Goal: Task Accomplishment & Management: Manage account settings

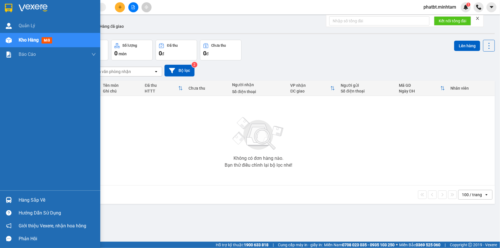
click at [26, 201] on div "100 / trang open" at bounding box center [258, 195] width 472 height 18
click at [25, 196] on div "Hàng sắp về" at bounding box center [57, 200] width 77 height 9
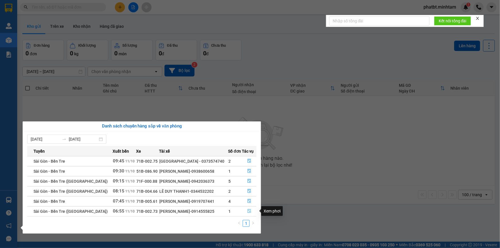
click at [249, 212] on icon "file-done" at bounding box center [249, 211] width 4 height 4
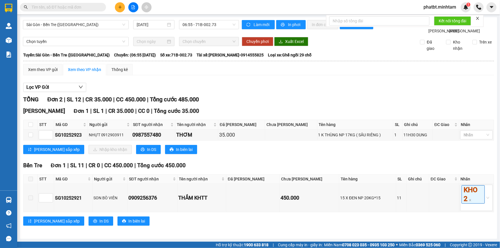
drag, startPoint x: 235, startPoint y: 110, endPoint x: 25, endPoint y: 133, distance: 211.2
click at [25, 129] on th at bounding box center [30, 124] width 14 height 9
click at [30, 127] on input "checkbox" at bounding box center [30, 124] width 5 height 5
checkbox input "true"
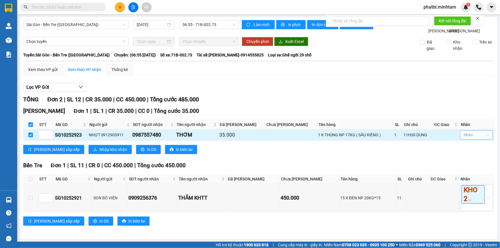
click at [475, 138] on div at bounding box center [473, 134] width 24 height 7
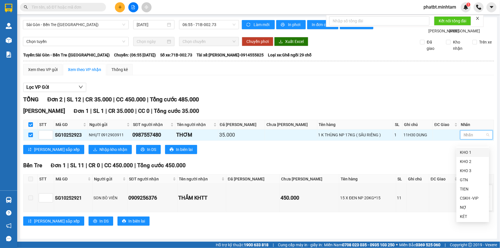
click at [467, 150] on div "KHO 1" at bounding box center [473, 152] width 26 height 6
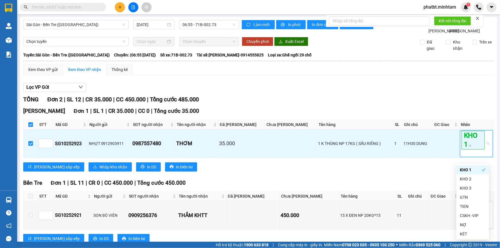
drag, startPoint x: 373, startPoint y: 197, endPoint x: 369, endPoint y: 197, distance: 3.8
click at [372, 197] on div "[GEOGRAPHIC_DATA] 1 | SL 11 | CR 0 | CC 450.000 | Tổng cước 450.000 STT Mã GD N…" at bounding box center [258, 213] width 471 height 69
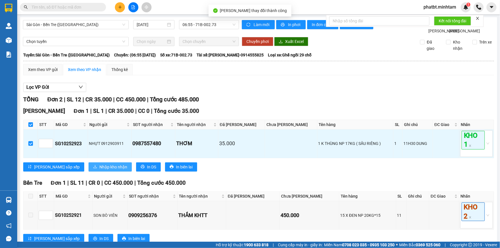
click at [99, 170] on span "Nhập kho nhận" at bounding box center [113, 167] width 28 height 6
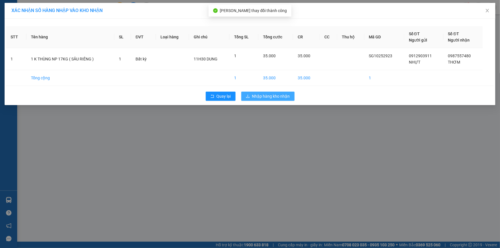
click at [262, 92] on button "Nhập hàng kho nhận" at bounding box center [267, 96] width 53 height 9
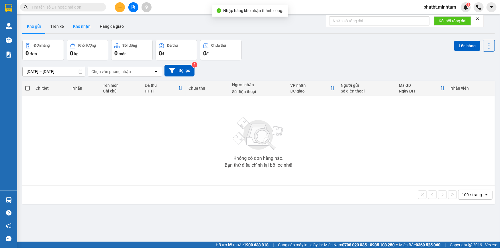
click at [91, 24] on button "Kho nhận" at bounding box center [81, 26] width 27 height 14
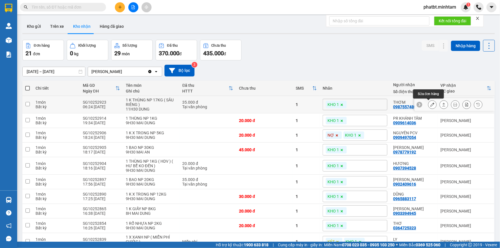
click at [428, 104] on button at bounding box center [432, 105] width 8 height 10
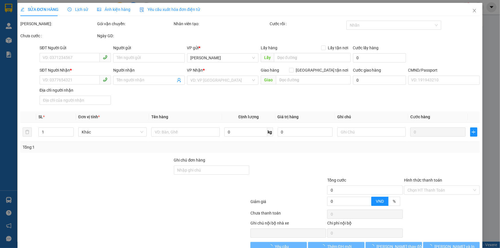
type input "0912903911"
type input "NHỰT"
type input "0987557480"
type input "THƠM"
type input "35.000"
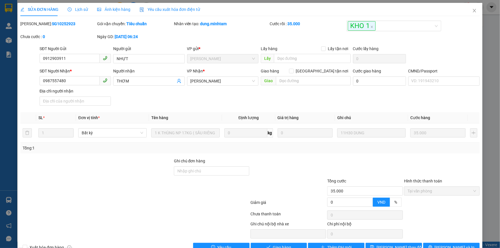
click at [218, 177] on div "Ghi chú đơn hàng" at bounding box center [212, 168] width 76 height 20
click at [214, 166] on input "Ghi chú đơn hàng" at bounding box center [212, 170] width 76 height 9
type input "KNM"
click at [390, 246] on span "[PERSON_NAME] thay đổi" at bounding box center [399, 247] width 46 height 6
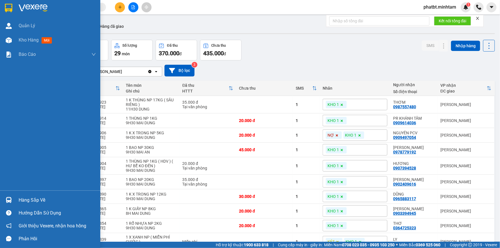
click at [39, 196] on div "Hàng sắp về" at bounding box center [57, 200] width 77 height 9
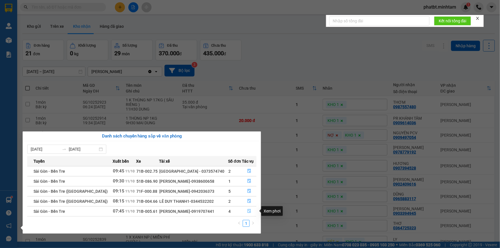
click at [248, 210] on icon "file-done" at bounding box center [249, 211] width 4 height 4
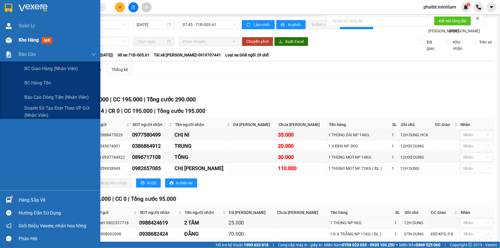
click at [12, 44] on div at bounding box center [9, 40] width 10 height 10
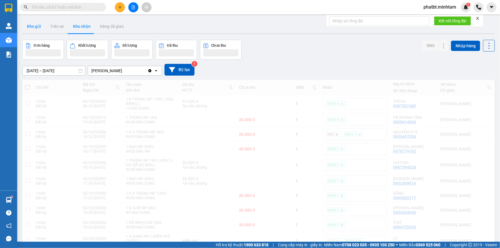
click at [37, 33] on button "Kho gửi" at bounding box center [33, 26] width 23 height 14
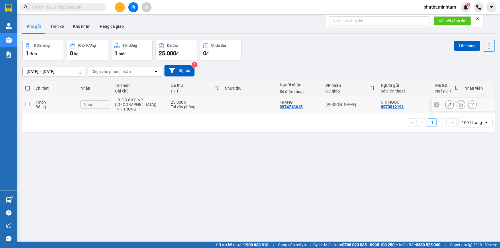
click at [154, 100] on div "1 X ĐỎ 8 KG NP ([GEOGRAPHIC_DATA])" at bounding box center [140, 102] width 50 height 9
checkbox input "true"
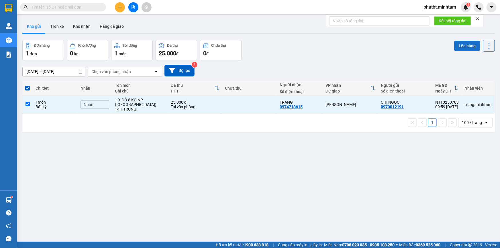
click at [454, 48] on button "Lên hàng" at bounding box center [467, 46] width 26 height 10
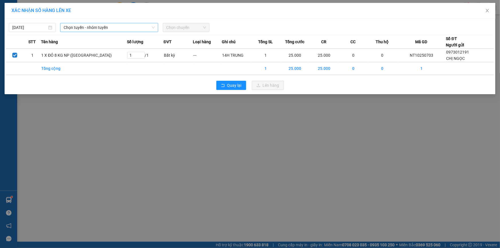
click at [103, 27] on span "Chọn tuyến - nhóm tuyến" at bounding box center [109, 27] width 91 height 9
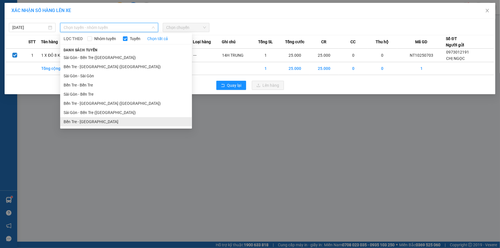
click at [92, 120] on li "Bến Tre - [GEOGRAPHIC_DATA]" at bounding box center [126, 121] width 132 height 9
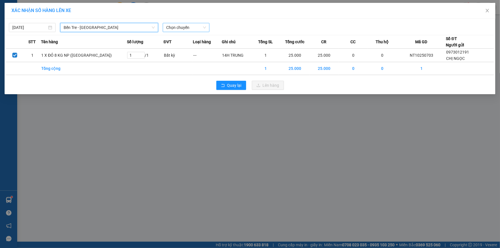
click at [171, 28] on span "Chọn chuyến" at bounding box center [186, 27] width 40 height 9
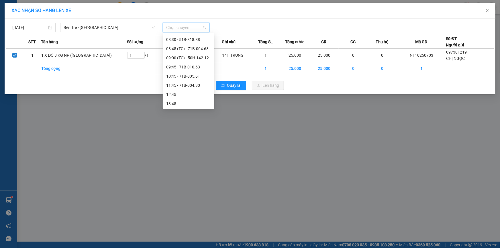
scroll to position [57, 0]
click at [200, 63] on div "09:45 - 71B-010.63" at bounding box center [188, 64] width 45 height 6
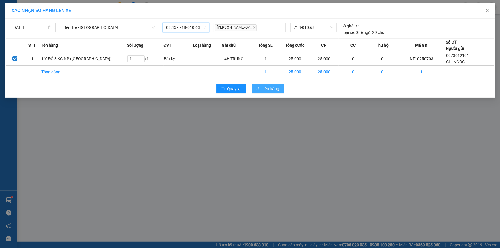
click at [263, 86] on span "Lên hàng" at bounding box center [271, 89] width 17 height 6
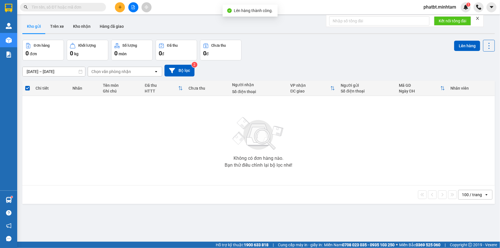
click at [135, 11] on button at bounding box center [133, 7] width 10 height 10
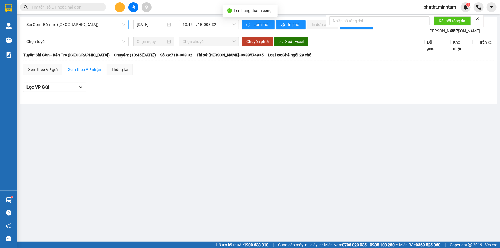
click at [78, 24] on span "Sài Gòn - Bến Tre ([GEOGRAPHIC_DATA])" at bounding box center [75, 24] width 99 height 9
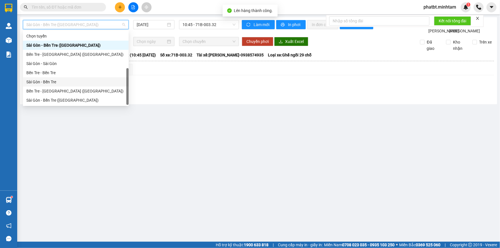
scroll to position [9, 0]
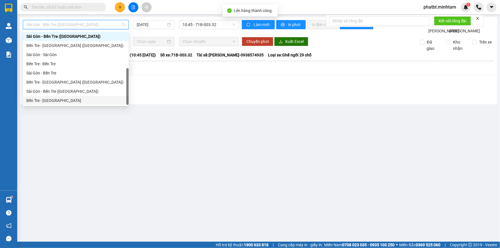
click at [52, 98] on div "Bến Tre - [GEOGRAPHIC_DATA]" at bounding box center [75, 100] width 99 height 6
type input "[DATE]"
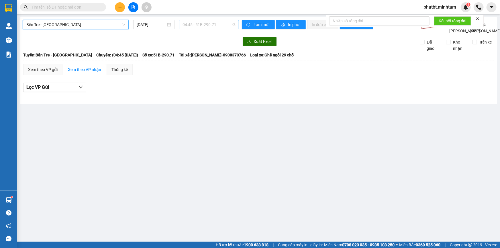
drag, startPoint x: 190, startPoint y: 26, endPoint x: 197, endPoint y: 28, distance: 7.2
click at [192, 26] on span "04:45 - 51B-290.71" at bounding box center [208, 24] width 53 height 9
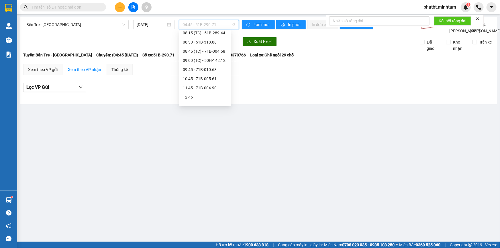
scroll to position [51, 0]
click at [209, 67] on div "09:45 - 71B-010.63" at bounding box center [205, 68] width 45 height 6
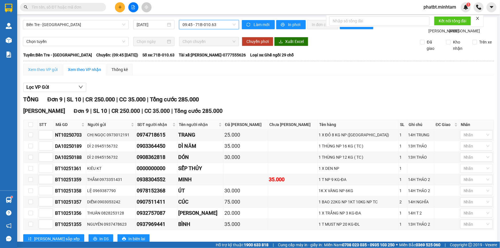
click at [26, 75] on div "Xem theo VP gửi" at bounding box center [42, 69] width 39 height 11
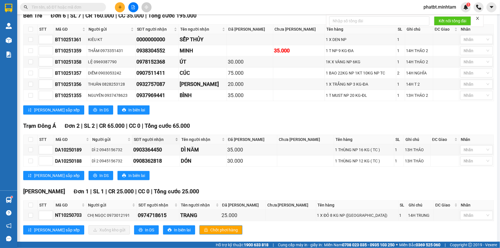
scroll to position [109, 0]
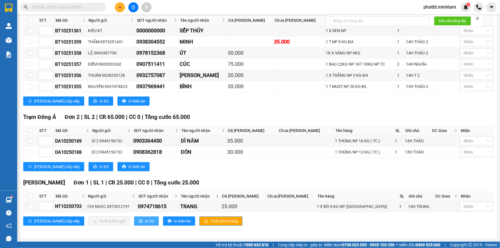
click at [145, 222] on span "In DS" at bounding box center [149, 221] width 9 height 6
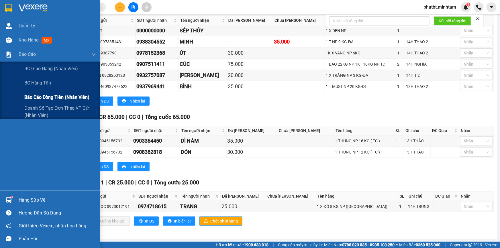
click at [38, 97] on span "Báo cáo dòng tiền (nhân viên)" at bounding box center [56, 97] width 65 height 7
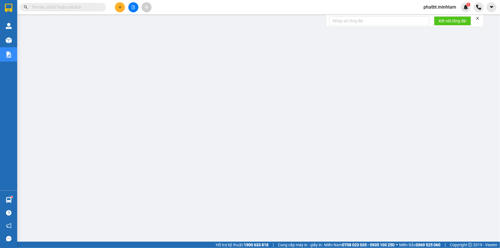
click at [120, 8] on icon "plus" at bounding box center [120, 7] width 4 height 4
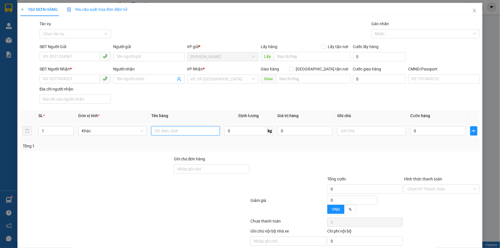
click at [172, 135] on input "text" at bounding box center [185, 130] width 68 height 9
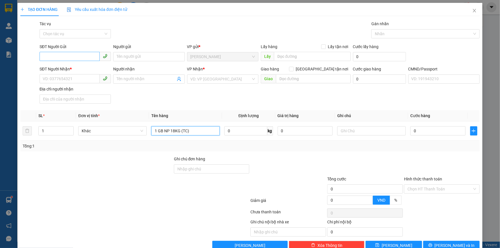
type input "1 GB NP 18KG (TC)"
click at [80, 57] on input "SĐT Người Gửi" at bounding box center [70, 56] width 60 height 9
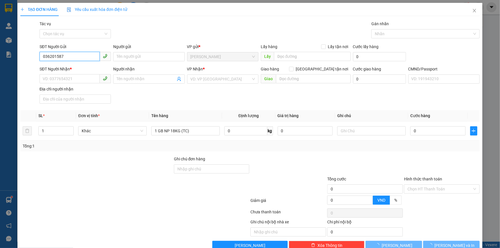
type input "0362015879"
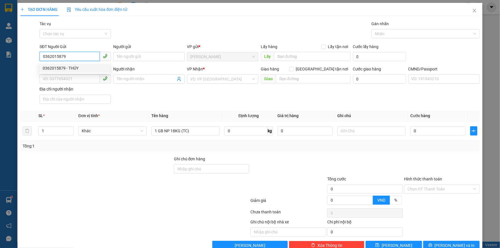
click at [74, 70] on div "0362015879 - THÚY" at bounding box center [75, 68] width 64 height 6
type input "THÚY"
type input "0394823040"
type input "LỘC"
type input "0362015879"
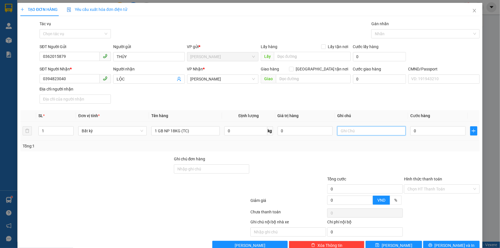
click at [345, 132] on input "text" at bounding box center [371, 130] width 68 height 9
type input "15H PHÁT"
click at [420, 132] on input "0" at bounding box center [437, 130] width 55 height 9
type input "3"
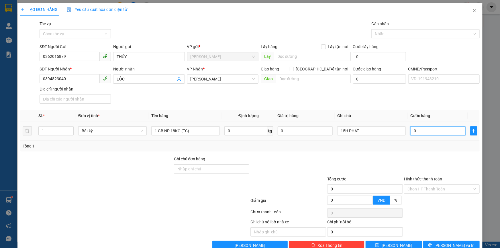
type input "3"
type input "35"
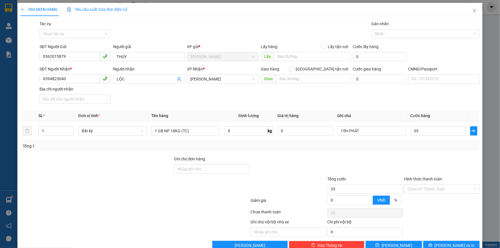
type input "35.000"
click at [404, 102] on div "SĐT Người Nhận * 0394823040 Người nhận LỘC VP Nhận * [PERSON_NAME] hàng [GEOGRA…" at bounding box center [259, 86] width 442 height 40
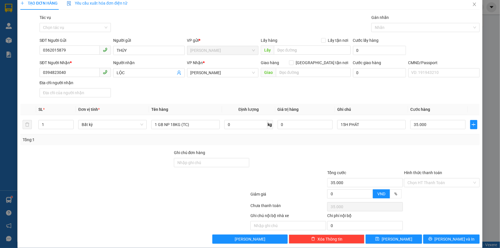
scroll to position [13, 0]
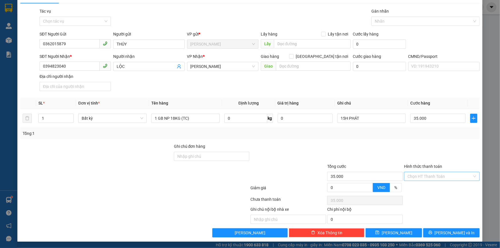
click at [416, 178] on input "Hình thức thanh toán" at bounding box center [439, 176] width 65 height 9
click at [415, 185] on div "Tại văn phòng" at bounding box center [438, 187] width 68 height 6
type input "0"
click at [418, 154] on div at bounding box center [441, 153] width 77 height 20
click at [430, 233] on button "[PERSON_NAME] và In" at bounding box center [451, 232] width 56 height 9
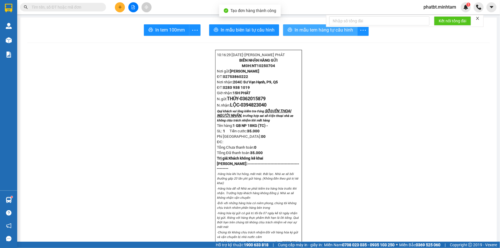
click at [299, 29] on span "In mẫu tem hàng tự cấu hình" at bounding box center [323, 29] width 58 height 7
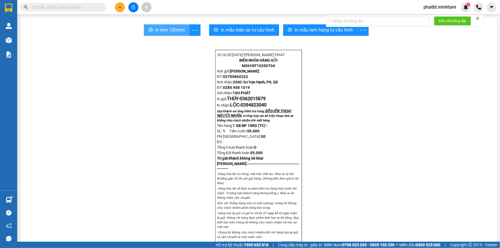
click at [173, 29] on span "In tem 100mm" at bounding box center [170, 29] width 30 height 7
click at [135, 6] on button at bounding box center [133, 7] width 10 height 10
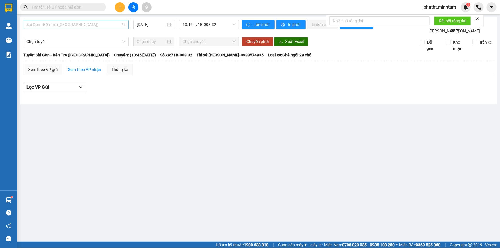
click at [115, 26] on span "Sài Gòn - Bến Tre ([GEOGRAPHIC_DATA])" at bounding box center [75, 24] width 99 height 9
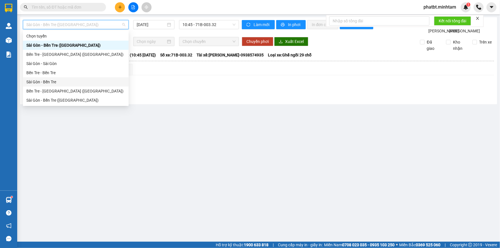
click at [49, 80] on div "Sài Gòn - Bến Tre" at bounding box center [75, 82] width 99 height 6
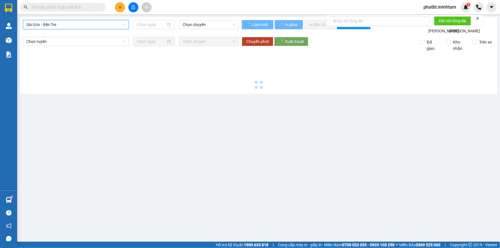
type input "[DATE]"
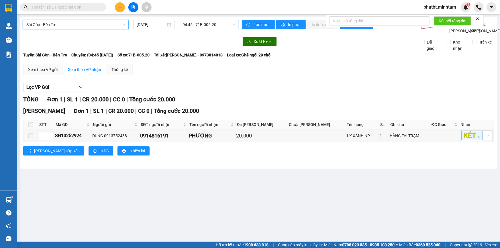
click at [193, 24] on span "04:45 - 71B-005.20" at bounding box center [208, 24] width 53 height 9
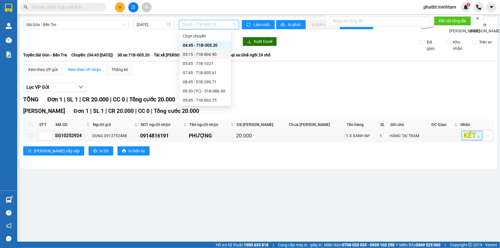
click at [212, 54] on div "05:15 - 71B-004.90" at bounding box center [205, 54] width 45 height 6
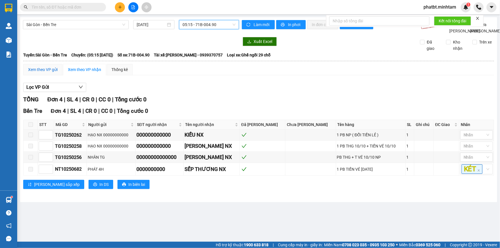
click at [48, 73] on div "Xem theo VP gửi" at bounding box center [43, 69] width 30 height 6
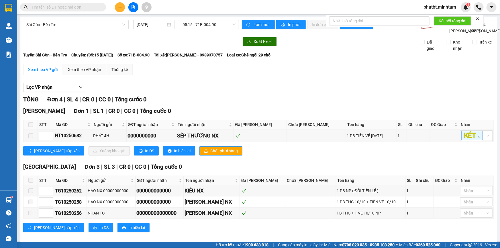
click at [123, 9] on button at bounding box center [120, 7] width 10 height 10
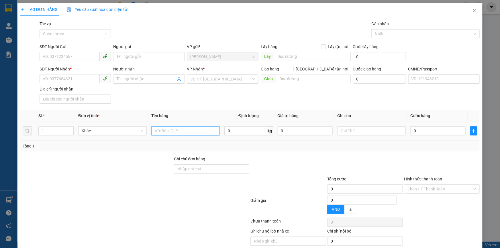
click at [162, 129] on input "text" at bounding box center [185, 130] width 68 height 9
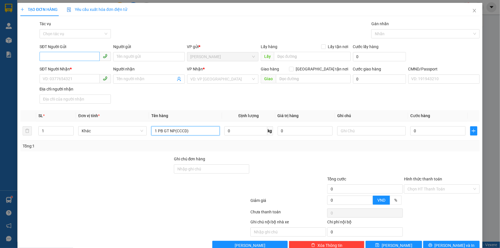
type input "1 PB GT NP(CCCD)"
click at [64, 57] on input "SĐT Người Gửi" at bounding box center [70, 56] width 60 height 9
type input "0335729935"
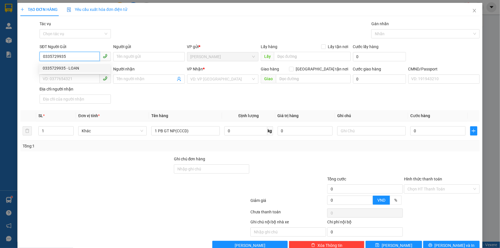
click at [70, 70] on div "0335729935 - LOAN" at bounding box center [75, 68] width 64 height 6
type input "LOAN"
type input "0395141484"
type input "NGOAN"
type input "0335729935"
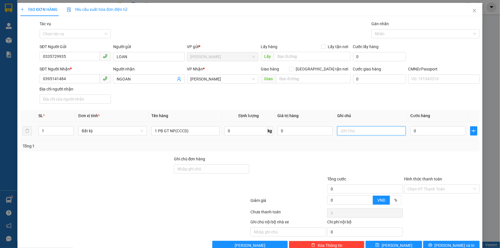
click at [355, 130] on input "text" at bounding box center [371, 130] width 68 height 9
type input "15H PHÁT"
click at [443, 133] on input "0" at bounding box center [437, 130] width 55 height 9
type input "2"
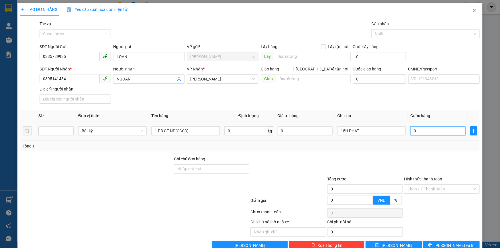
type input "2"
type input "20"
type input "20.000"
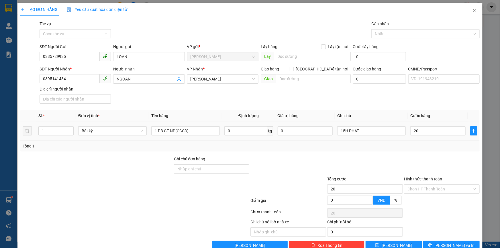
type input "20.000"
click at [410, 97] on div "SĐT Người Nhận * 0395141484 Người nhận NGOAN VP Nhận * [PERSON_NAME] hàng [GEOG…" at bounding box center [259, 86] width 442 height 40
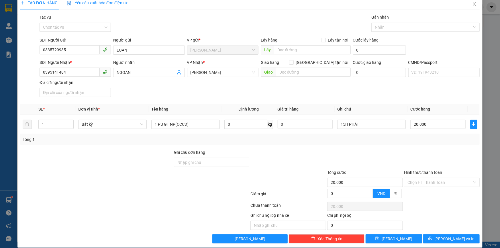
scroll to position [13, 0]
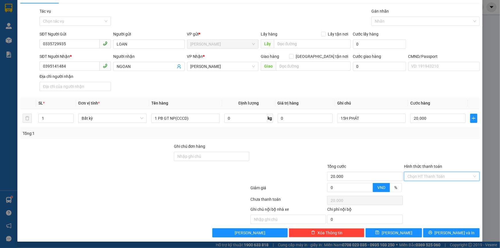
click at [420, 176] on input "Hình thức thanh toán" at bounding box center [439, 176] width 65 height 9
click at [411, 186] on div "Tại văn phòng" at bounding box center [438, 187] width 68 height 6
type input "0"
click at [415, 157] on div at bounding box center [441, 153] width 77 height 20
drag, startPoint x: 439, startPoint y: 232, endPoint x: 436, endPoint y: 231, distance: 3.7
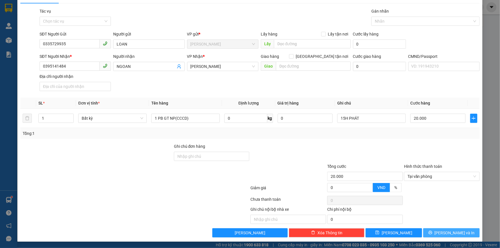
click at [432, 232] on icon "printer" at bounding box center [430, 233] width 4 height 4
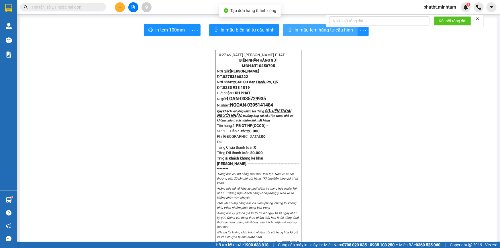
click at [299, 32] on span "In mẫu tem hàng tự cấu hình" at bounding box center [323, 29] width 58 height 7
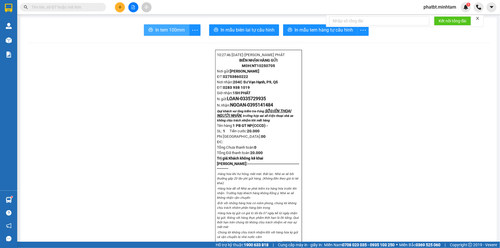
click at [179, 24] on button "In tem 100mm" at bounding box center [167, 29] width 46 height 11
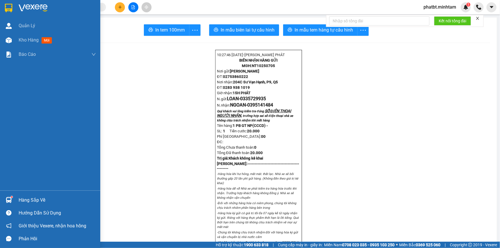
click at [22, 203] on div "Hàng sắp về" at bounding box center [57, 200] width 77 height 9
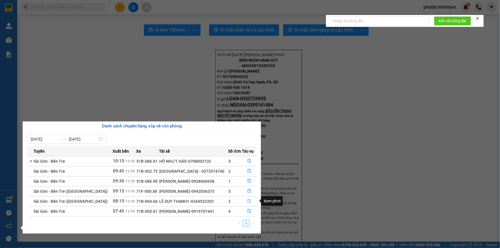
click at [250, 200] on button "button" at bounding box center [249, 201] width 14 height 9
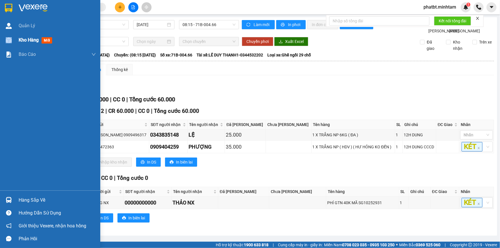
click at [19, 39] on div "Kho hàng mới" at bounding box center [50, 40] width 100 height 14
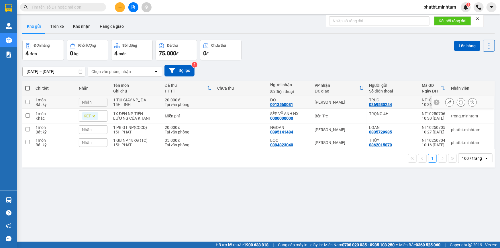
click at [140, 101] on div "1 TÚI GIẤY NP_ ĐA" at bounding box center [136, 100] width 46 height 5
checkbox input "true"
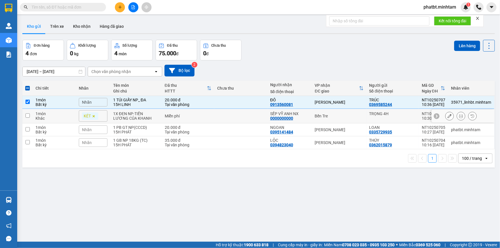
click at [139, 115] on div "1X ĐEN NP-TIỀN LƯƠNG CỦA KHANH" at bounding box center [136, 115] width 46 height 9
checkbox input "true"
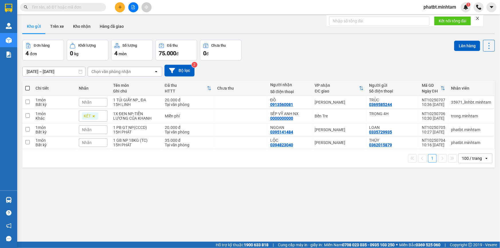
click at [30, 89] on span at bounding box center [27, 88] width 5 height 5
click at [27, 85] on input "checkbox" at bounding box center [27, 85] width 0 height 0
checkbox input "true"
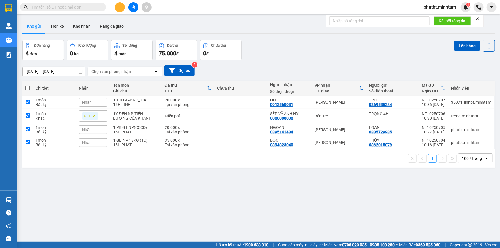
checkbox input "true"
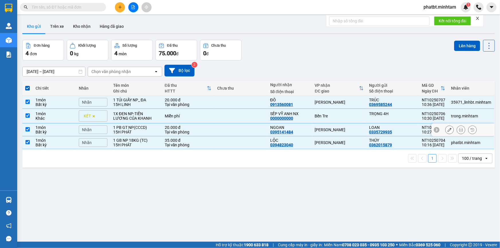
click at [98, 128] on div "Nhãn" at bounding box center [93, 129] width 29 height 9
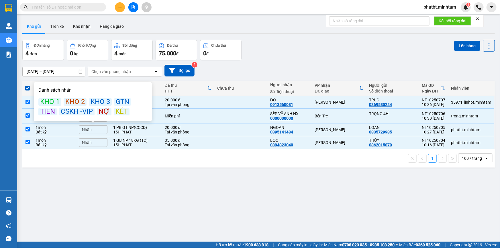
click at [118, 111] on div "KÉT" at bounding box center [122, 111] width 16 height 7
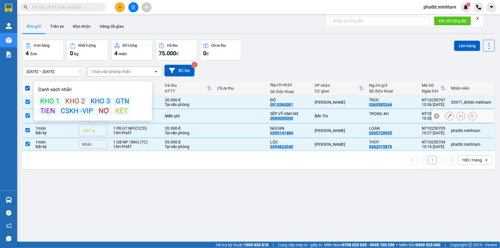
click at [171, 115] on div "Miễn phí" at bounding box center [188, 116] width 47 height 5
checkbox input "false"
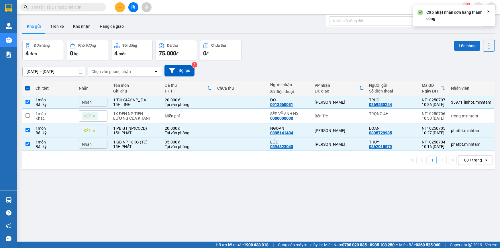
click at [456, 46] on button "Lên hàng" at bounding box center [467, 46] width 26 height 10
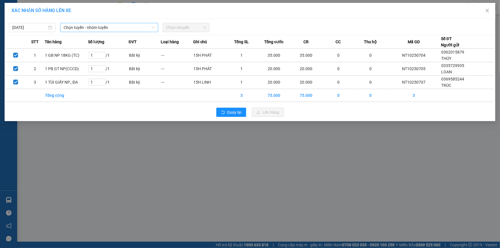
click at [106, 28] on span "Chọn tuyến - nhóm tuyến" at bounding box center [109, 27] width 91 height 9
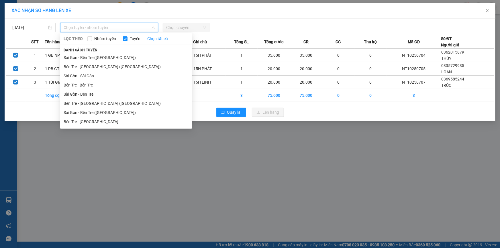
click at [103, 105] on li "Bến Tre - [GEOGRAPHIC_DATA] ([GEOGRAPHIC_DATA])" at bounding box center [126, 103] width 132 height 9
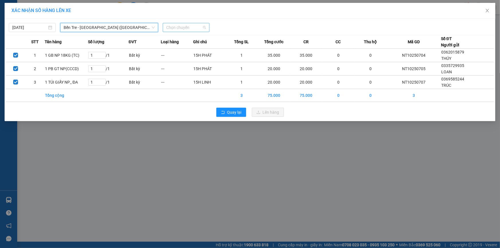
click at [186, 25] on span "Chọn chuyến" at bounding box center [186, 27] width 40 height 9
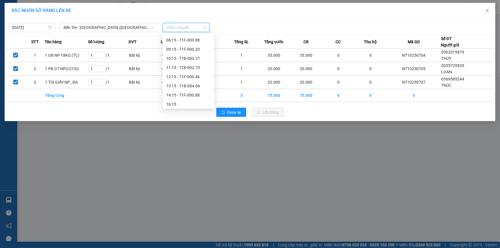
scroll to position [46, 0]
click at [195, 58] on div "10:15 - 71B-003.21" at bounding box center [188, 57] width 45 height 6
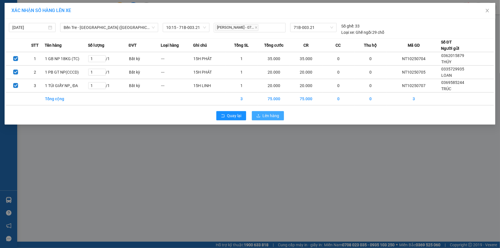
click at [266, 113] on span "Lên hàng" at bounding box center [271, 116] width 17 height 6
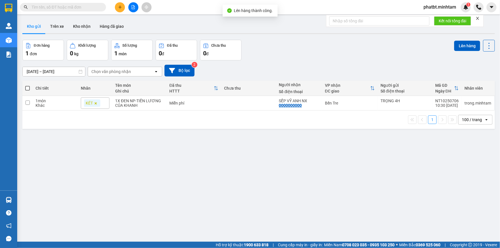
click at [134, 10] on button at bounding box center [133, 7] width 10 height 10
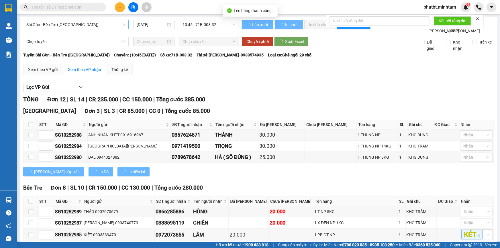
click at [79, 21] on span "Sài Gòn - Bến Tre ([GEOGRAPHIC_DATA])" at bounding box center [75, 24] width 99 height 9
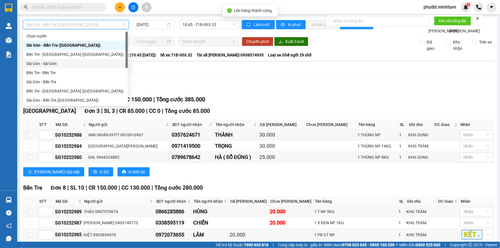
scroll to position [9, 0]
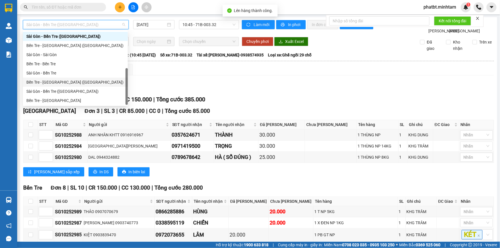
click at [62, 81] on div "Bến Tre - [GEOGRAPHIC_DATA] ([GEOGRAPHIC_DATA])" at bounding box center [75, 82] width 98 height 6
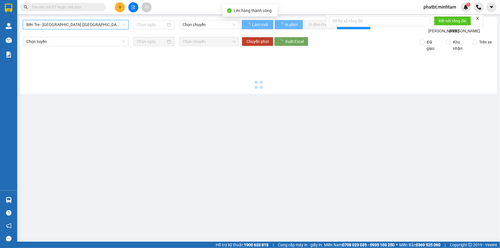
type input "[DATE]"
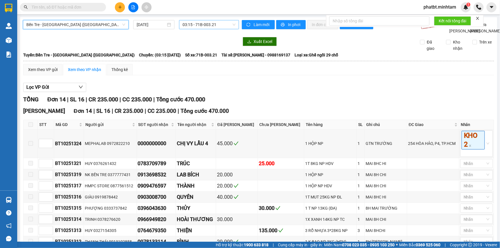
click at [195, 26] on span "03:15 - 71B-003.21" at bounding box center [208, 24] width 53 height 9
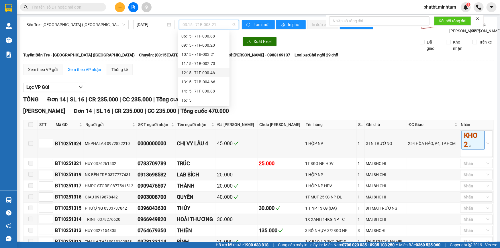
scroll to position [45, 0]
click at [212, 59] on div "10:15 - 71B-003.21" at bounding box center [204, 54] width 52 height 9
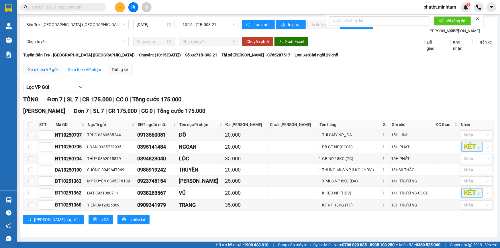
click at [37, 73] on div "Xem theo VP gửi" at bounding box center [43, 69] width 30 height 6
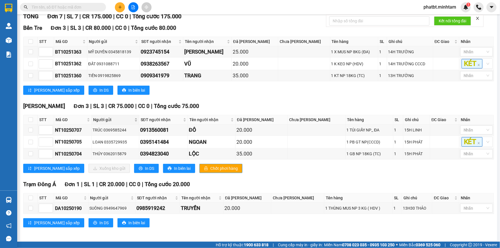
scroll to position [90, 0]
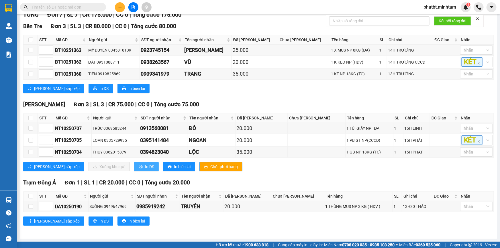
click at [145, 167] on span "In DS" at bounding box center [149, 167] width 9 height 6
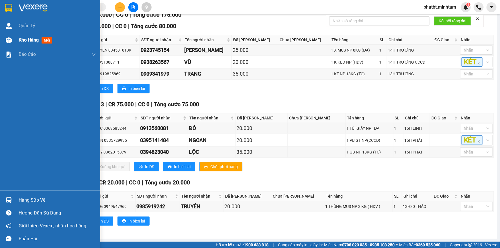
click at [23, 40] on span "Kho hàng" at bounding box center [29, 39] width 20 height 5
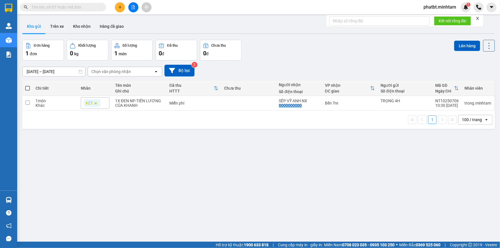
click at [35, 29] on button "Kho gửi" at bounding box center [33, 26] width 23 height 14
click at [64, 6] on input "text" at bounding box center [66, 7] width 68 height 6
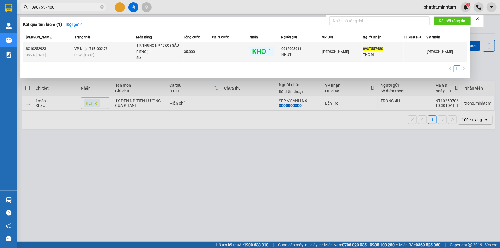
type input "0987557480"
click at [126, 48] on td "VP Nhận 71B-002.73 09:49 - 11/10" at bounding box center [104, 51] width 63 height 19
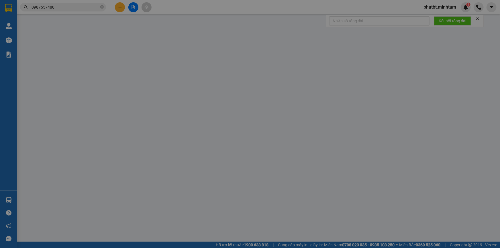
type input "0912903911"
type input "NHỰT"
type input "0987557480"
type input "THƠM"
type input "KNM"
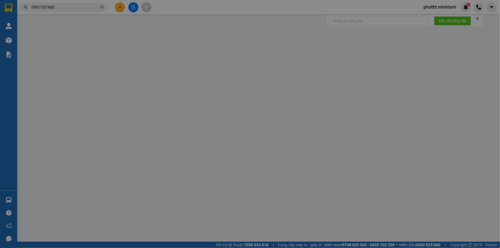
type input "35.000"
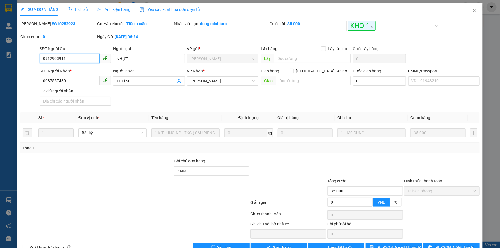
scroll to position [14, 0]
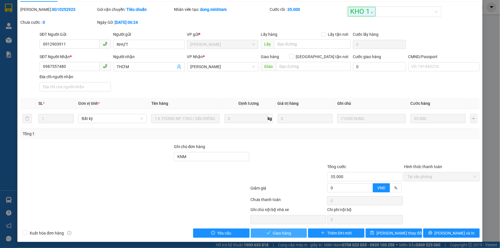
click at [293, 231] on button "Giao hàng" at bounding box center [279, 233] width 56 height 9
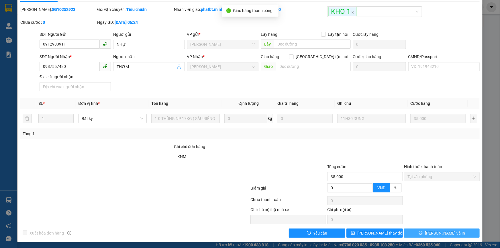
click at [439, 233] on span "[PERSON_NAME] và In" at bounding box center [445, 233] width 40 height 6
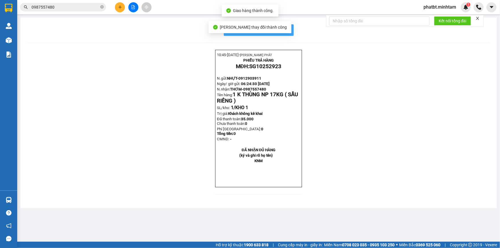
click at [286, 28] on span "In mẫu biên lai tự cấu hình" at bounding box center [262, 29] width 54 height 7
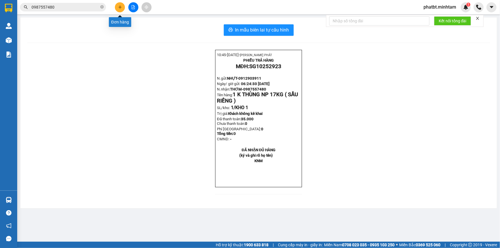
click at [122, 6] on icon "plus" at bounding box center [120, 7] width 4 height 4
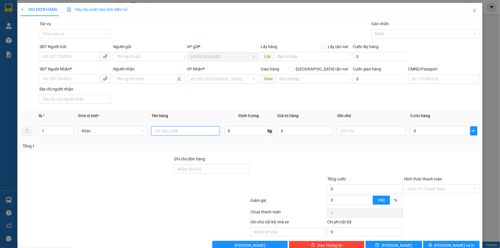
click at [166, 131] on input "text" at bounding box center [185, 130] width 68 height 9
type input "3"
type input "1 BAO 2 GIỎ ĐỆM NP 16/48/50KG (TC)"
click at [69, 128] on span "up" at bounding box center [70, 129] width 3 height 3
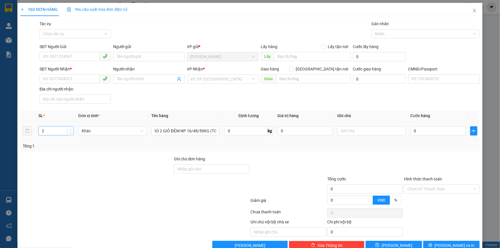
scroll to position [0, 0]
type input "3"
click at [69, 128] on span "up" at bounding box center [70, 129] width 3 height 3
click at [76, 59] on input "SĐT Người Gửi" at bounding box center [70, 56] width 60 height 9
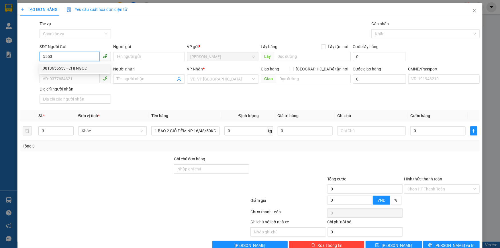
click at [66, 68] on div "0813655553 - CHỊ NGỌC" at bounding box center [75, 68] width 64 height 6
type input "0813655553"
type input "CHỊ NGỌC"
type input "0706791438"
type input "TRANG"
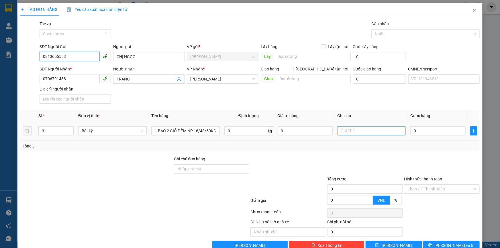
type input "0813655553"
click at [368, 134] on input "text" at bounding box center [371, 130] width 68 height 9
type input "16H PHÁT"
click at [416, 133] on input "0" at bounding box center [437, 130] width 55 height 9
click at [421, 133] on input "0" at bounding box center [437, 130] width 55 height 9
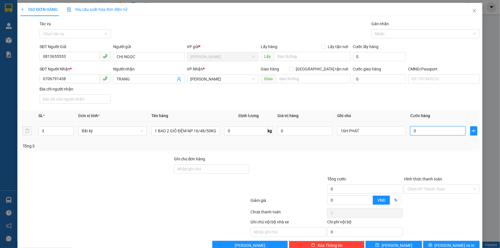
type input "01"
type input "1"
type input "018"
type input "18"
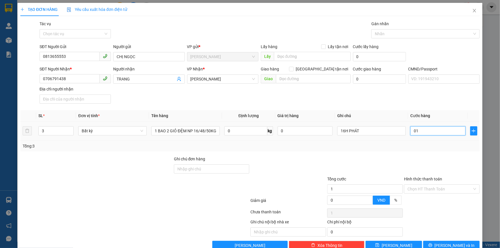
type input "18"
type input "0.180"
type input "180"
type input "180.000"
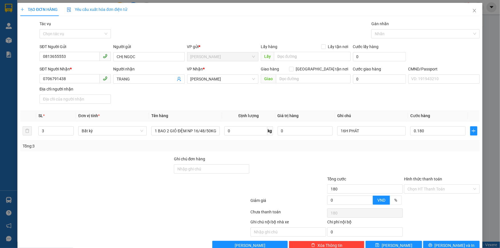
type input "180.000"
click at [388, 94] on div "SĐT Người Nhận * 0706791438 Người nhận TRANG VP Nhận * Hồ Chí Minh Giao hàng Gi…" at bounding box center [259, 86] width 442 height 40
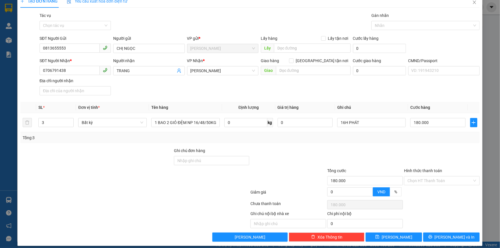
scroll to position [13, 0]
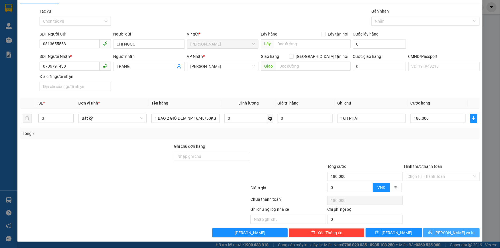
click at [431, 231] on button "[PERSON_NAME] và In" at bounding box center [451, 232] width 56 height 9
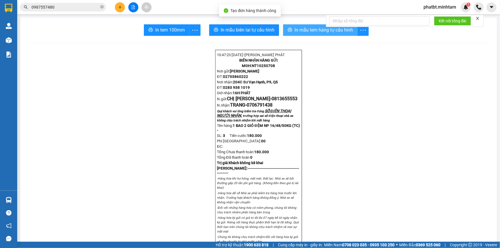
click at [305, 30] on span "In mẫu tem hàng tự cấu hình" at bounding box center [323, 29] width 58 height 7
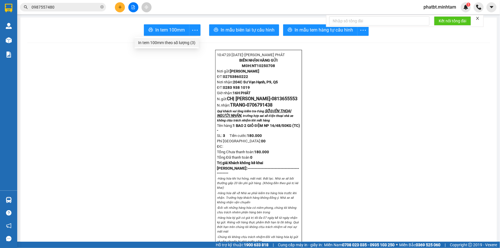
click at [186, 43] on div "In tem 100mm theo số lượng (3)" at bounding box center [166, 43] width 57 height 6
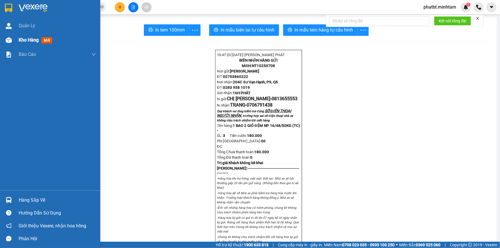
click at [17, 42] on div "Kho hàng mới" at bounding box center [50, 40] width 100 height 14
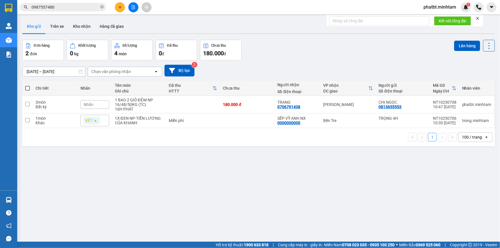
click at [121, 5] on icon "plus" at bounding box center [120, 7] width 4 height 4
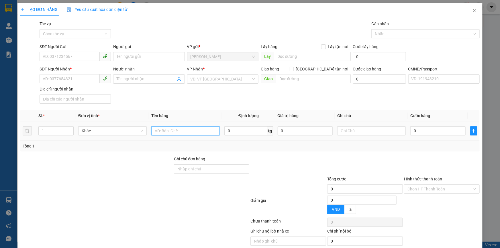
click at [169, 129] on input "text" at bounding box center [185, 130] width 68 height 9
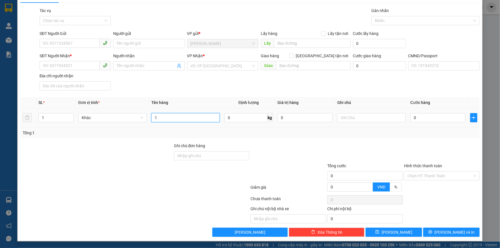
scroll to position [13, 0]
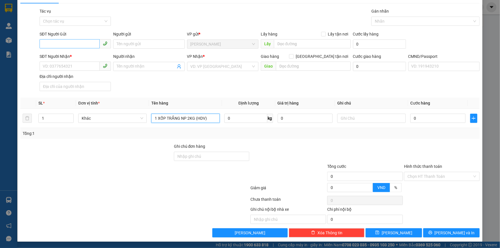
type input "1 XỐP TRẮNG NP 2KG (HDV)"
click at [82, 46] on input "SĐT Người Gửi" at bounding box center [70, 43] width 60 height 9
type input "0903753371"
click at [85, 54] on div "0903753371 - CHÚ SỬU" at bounding box center [75, 55] width 64 height 6
type input "CHÚ SỬU"
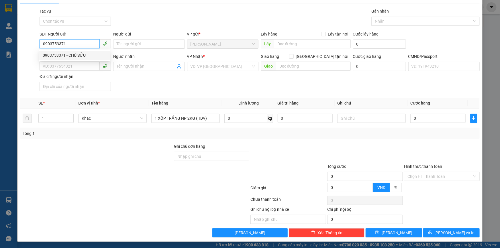
type input "0987407633"
type input "NHÂN"
type input "0903753371"
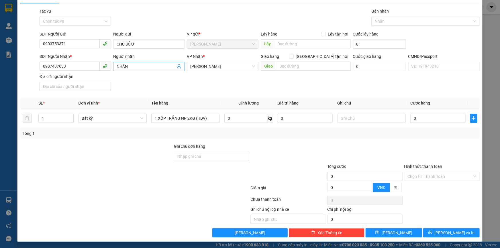
click at [178, 66] on icon "user-add" at bounding box center [179, 66] width 5 height 5
click at [94, 66] on input "0987407633" at bounding box center [70, 66] width 60 height 9
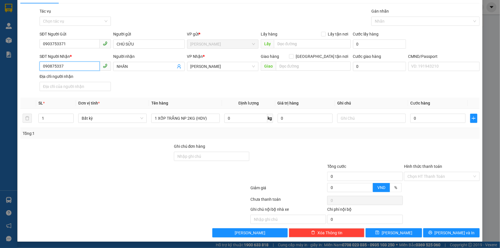
type input "0908753371"
click at [81, 77] on div "0908753371 - TRƯỜNG" at bounding box center [75, 77] width 64 height 6
type input "TRƯỜNG"
type input "083090002196"
type input "ĐẶNG NHẬT TRƯỜNG - 15/04/1990 - 90/40 ÂU DƯƠNG LÂN, P.3, Q.8, TP. HỒ CHÍ MINH"
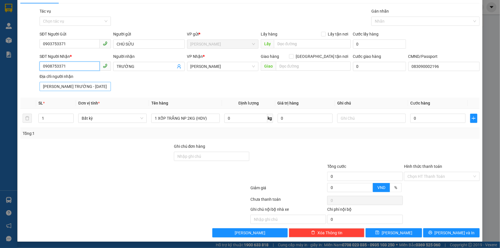
type input "0908753371"
click at [85, 86] on input "ĐẶNG NHẬT TRƯỜNG - 15/04/1990 - 90/40 ÂU DƯƠNG LÂN, P.3, Q.8, TP. HỒ CHÍ MINH" at bounding box center [75, 86] width 71 height 9
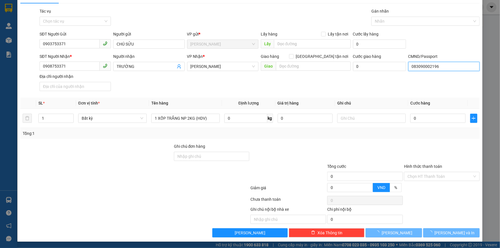
click at [421, 63] on input "083090002196" at bounding box center [443, 66] width 71 height 9
click at [421, 64] on input "083090002196" at bounding box center [443, 66] width 71 height 9
click at [421, 65] on input "083090002196" at bounding box center [443, 66] width 71 height 9
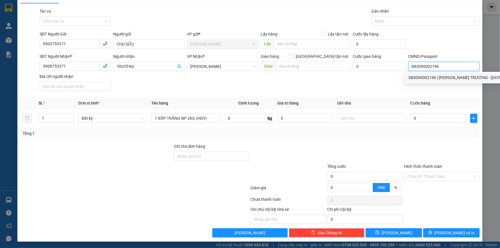
type input "08309002196"
click at [425, 65] on input "08309002196" at bounding box center [443, 66] width 71 height 9
click at [293, 92] on div "SĐT Người Nhận * 0908753371 Người nhận TRƯỜNG VP Nhận * Hồ Chí Minh Giao hàng G…" at bounding box center [259, 73] width 442 height 40
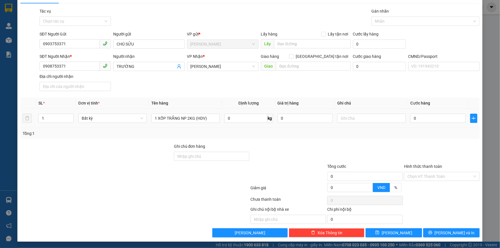
click at [292, 125] on td "0" at bounding box center [305, 118] width 60 height 19
click at [287, 119] on input "0" at bounding box center [305, 118] width 55 height 9
click at [371, 119] on input "text" at bounding box center [371, 118] width 68 height 9
type input "15H PHÁT"
click at [421, 117] on input "0" at bounding box center [437, 118] width 55 height 9
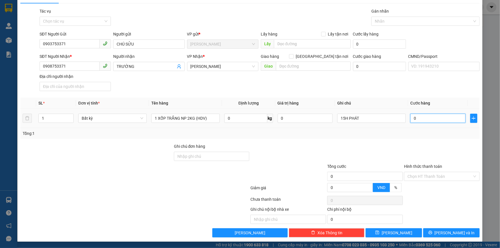
type input "2"
type input "20"
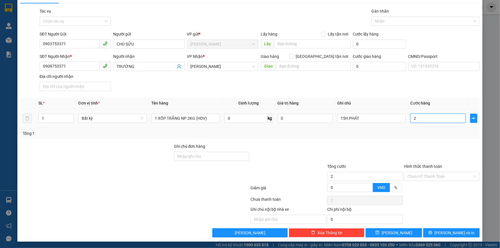
type input "20"
type input "20.000"
click at [411, 92] on div "SĐT Người Nhận * 0908753371 Người nhận TRƯỜNG VP Nhận * Hồ Chí Minh Giao hàng G…" at bounding box center [259, 73] width 442 height 40
click at [422, 174] on input "Hình thức thanh toán" at bounding box center [439, 176] width 65 height 9
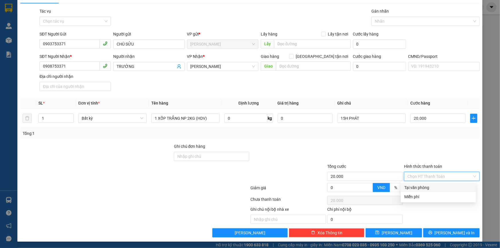
click at [412, 186] on div "Tại văn phòng" at bounding box center [438, 187] width 68 height 6
type input "0"
click at [395, 146] on div at bounding box center [365, 153] width 77 height 20
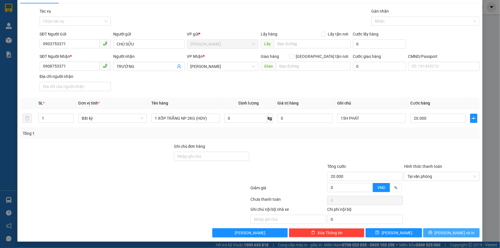
click at [432, 231] on button "[PERSON_NAME] và In" at bounding box center [451, 232] width 56 height 9
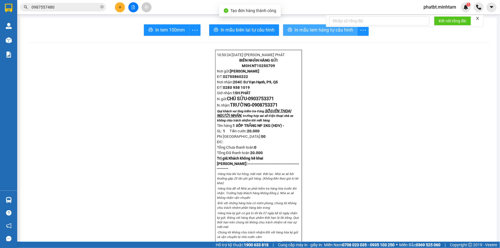
click at [284, 29] on button "In mẫu tem hàng tự cấu hình" at bounding box center [320, 29] width 74 height 11
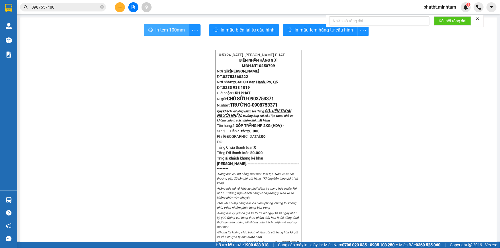
click at [175, 31] on span "In tem 100mm" at bounding box center [170, 29] width 30 height 7
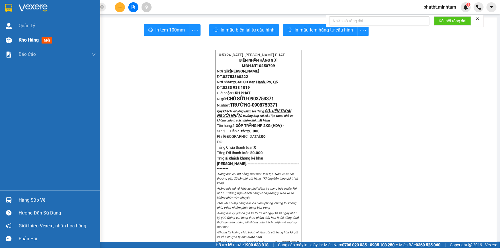
click at [34, 42] on span "Kho hàng" at bounding box center [29, 39] width 20 height 5
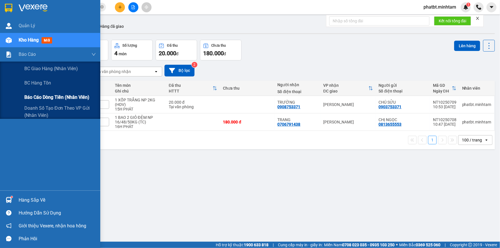
click at [51, 100] on span "Báo cáo dòng tiền (nhân viên)" at bounding box center [56, 97] width 65 height 7
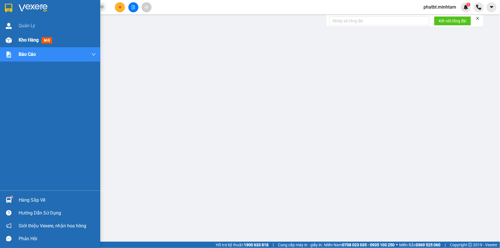
drag, startPoint x: 19, startPoint y: 38, endPoint x: 15, endPoint y: 40, distance: 4.6
click at [19, 38] on span "Kho hàng" at bounding box center [29, 39] width 20 height 5
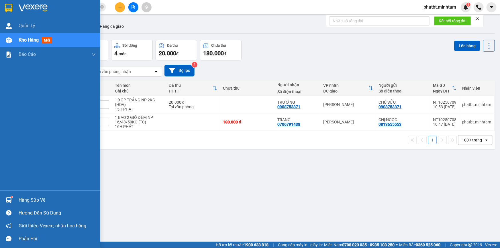
click at [32, 38] on span "Kho hàng" at bounding box center [29, 39] width 20 height 5
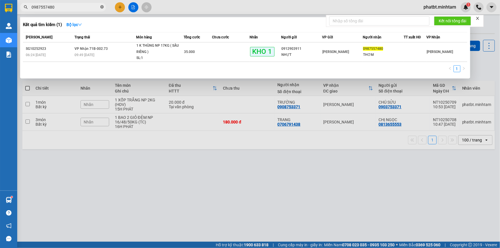
click at [102, 5] on span at bounding box center [101, 7] width 3 height 5
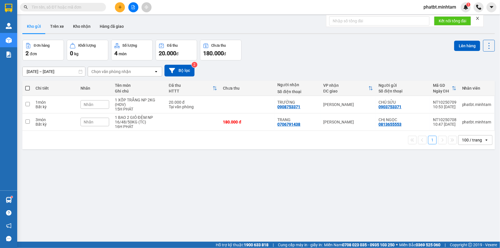
click at [93, 8] on input "text" at bounding box center [66, 7] width 68 height 6
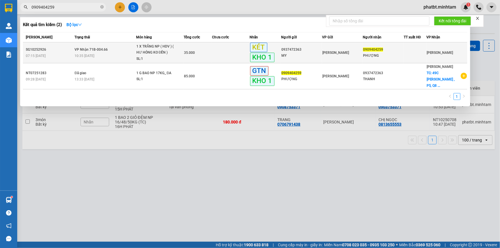
type input "0909404259"
click at [162, 57] on div "SL: 1" at bounding box center [157, 59] width 43 height 6
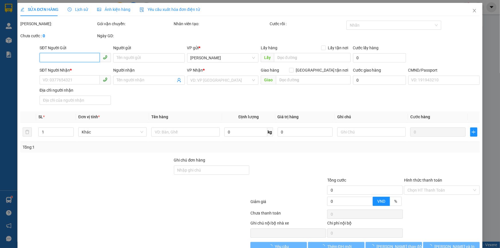
type input "0937472363"
type input "MY"
type input "0909404259"
type input "PHƯỢNG"
type input "KLL"
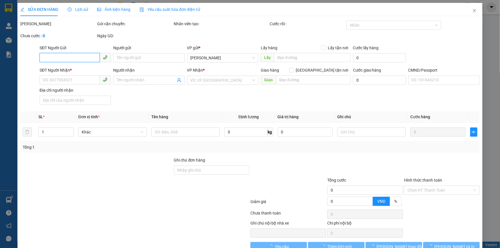
type input "35.000"
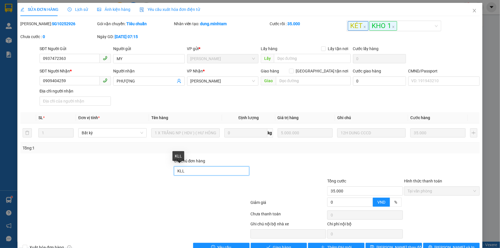
click at [192, 172] on input "KLL" at bounding box center [212, 170] width 76 height 9
click at [435, 82] on input "CMND/Passport" at bounding box center [443, 80] width 71 height 9
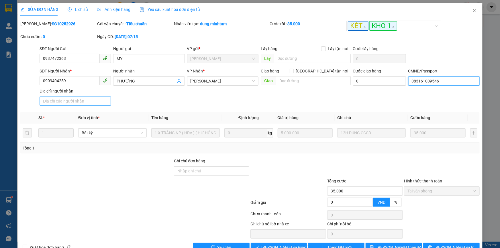
type input "083161009546"
click at [78, 104] on input "Địa chỉ người nhận" at bounding box center [75, 101] width 71 height 9
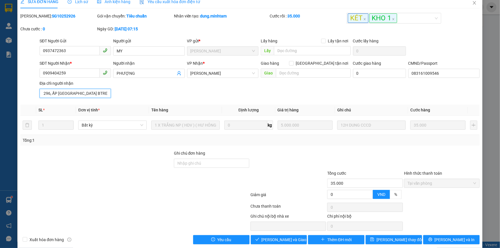
scroll to position [14, 0]
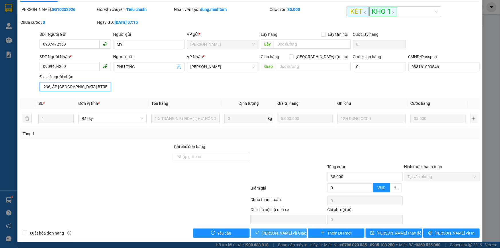
type input "PHẠM THỊ KIM PHƯỢNG 5/11/61 296, ẤP HÒA LONG GIAO LONG CHÂU THÀNH BTRE"
click at [283, 232] on span "[PERSON_NAME] và Giao hàng" at bounding box center [289, 233] width 55 height 6
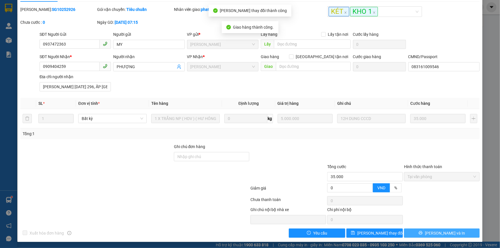
click at [435, 232] on span "[PERSON_NAME] và In" at bounding box center [445, 233] width 40 height 6
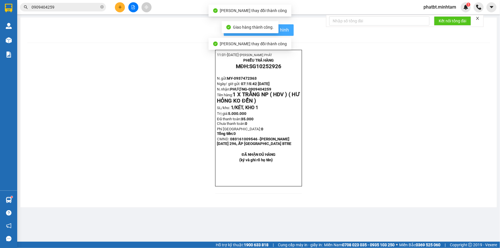
click at [289, 26] on button "In mẫu biên lai tự cấu hình" at bounding box center [259, 29] width 70 height 11
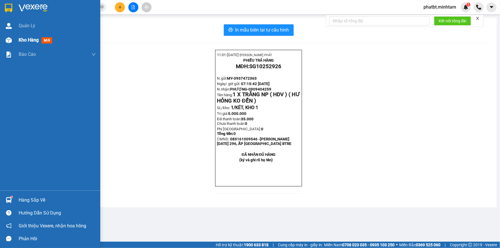
click at [14, 42] on div "Kho hàng mới" at bounding box center [50, 40] width 100 height 14
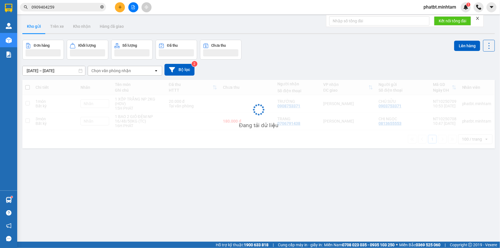
click at [101, 8] on icon "close-circle" at bounding box center [101, 6] width 3 height 3
click at [85, 7] on input "text" at bounding box center [66, 7] width 68 height 6
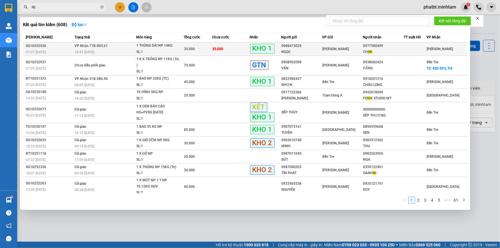
type input "NI"
click at [190, 50] on span "35.000" at bounding box center [189, 49] width 11 height 4
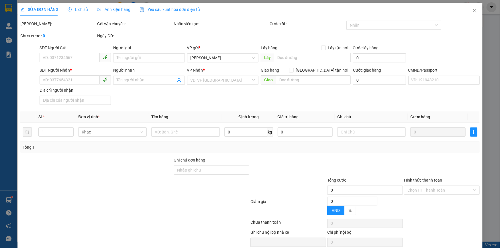
type input "0988473029"
type input "NGỌC"
type input "0977580499"
type input "CHỊ NI"
type input "BM"
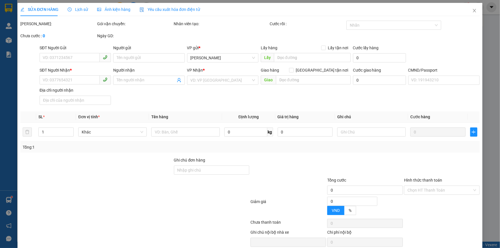
type input "35.000"
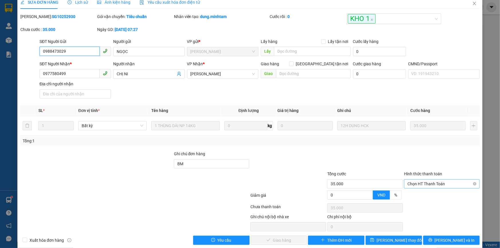
scroll to position [14, 0]
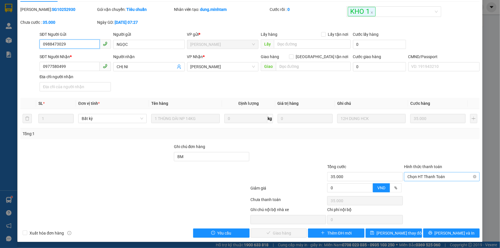
drag, startPoint x: 410, startPoint y: 175, endPoint x: 412, endPoint y: 181, distance: 6.2
click at [411, 175] on span "Chọn HT Thanh Toán" at bounding box center [441, 176] width 69 height 9
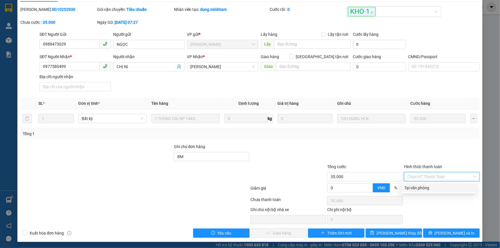
click at [412, 184] on div "Tại văn phòng" at bounding box center [438, 187] width 75 height 9
type input "0"
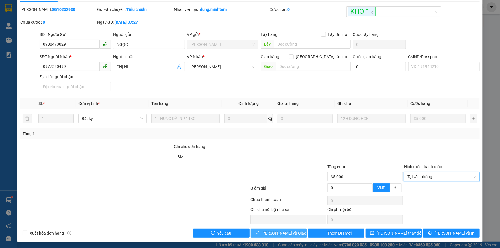
click at [284, 233] on span "[PERSON_NAME] và Giao hàng" at bounding box center [289, 233] width 55 height 6
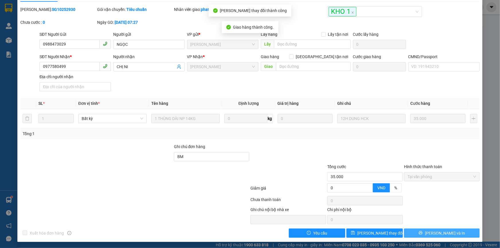
click at [447, 232] on span "[PERSON_NAME] và In" at bounding box center [445, 233] width 40 height 6
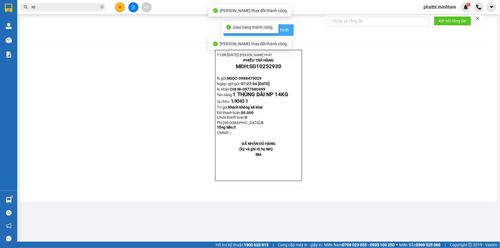
click at [285, 31] on span "In mẫu biên lai tự cấu hình" at bounding box center [262, 29] width 54 height 7
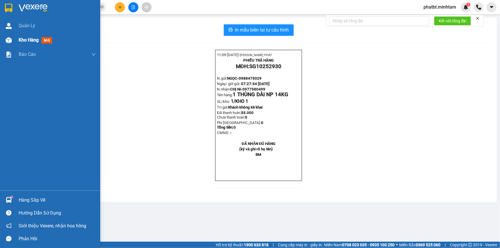
click at [32, 40] on span "Kho hàng" at bounding box center [29, 39] width 20 height 5
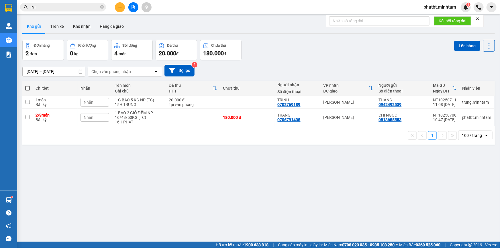
click at [121, 8] on button at bounding box center [120, 7] width 10 height 10
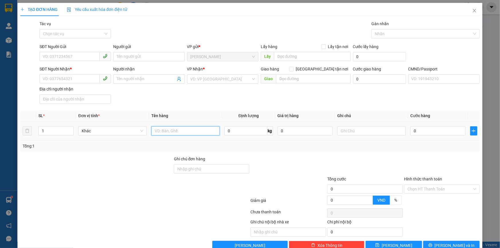
click at [161, 129] on input "text" at bounding box center [185, 130] width 68 height 9
type input "1 KT NP 24KG (TC)"
click at [73, 58] on input "SĐT Người Gửi" at bounding box center [70, 56] width 60 height 9
paste input "0388620819"
type input "0388620819"
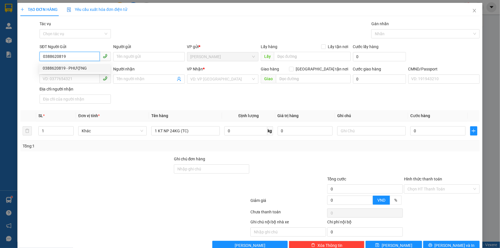
click at [71, 65] on div "0388620819 - PHƯỢNG" at bounding box center [75, 68] width 64 height 6
type input "PHƯỢNG"
type input "0968383837"
type input "XỊ"
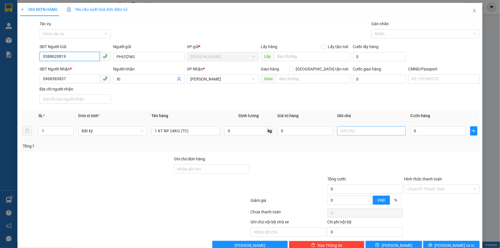
type input "0388620819"
click at [352, 134] on input "text" at bounding box center [371, 130] width 68 height 9
type input "16H PHÁT"
click at [418, 131] on input "0" at bounding box center [437, 130] width 55 height 9
type input "4"
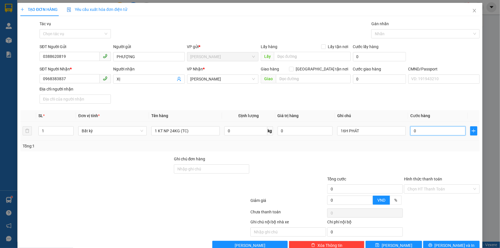
type input "4"
type input "40"
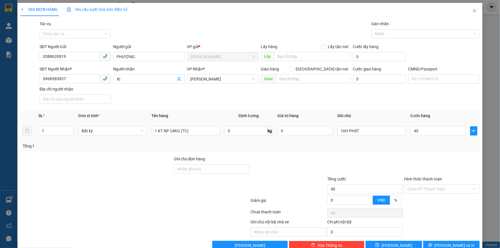
type input "40.000"
click at [388, 101] on div "SĐT Người Nhận * 0968383837 Người nhận XỊ VP Nhận * Hồ Chí Minh Giao hàng Giao …" at bounding box center [259, 86] width 442 height 40
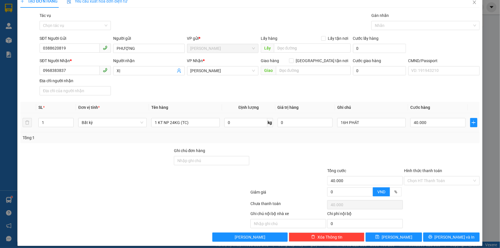
scroll to position [13, 0]
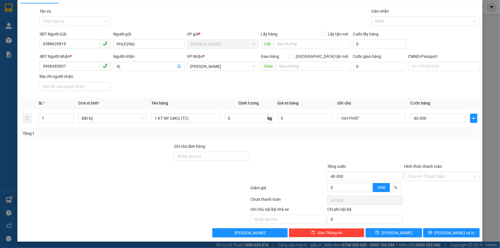
click at [432, 237] on div "TẠO ĐƠN HÀNG Yêu cầu xuất hóa đơn điện tử Transit Pickup Surcharge Ids Transit …" at bounding box center [249, 115] width 465 height 251
click at [436, 233] on button "[PERSON_NAME] và In" at bounding box center [451, 232] width 56 height 9
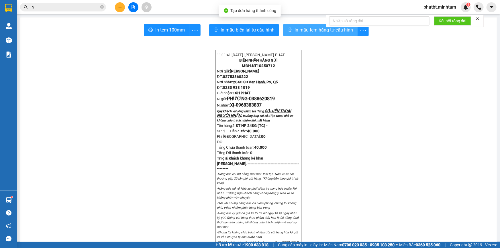
click at [317, 32] on span "In mẫu tem hàng tự cấu hình" at bounding box center [323, 29] width 58 height 7
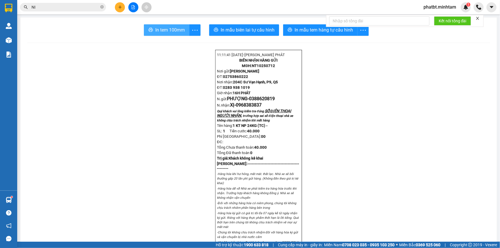
click at [178, 33] on span "In tem 100mm" at bounding box center [170, 29] width 30 height 7
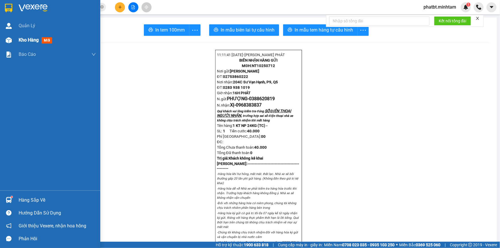
click at [26, 42] on span "Kho hàng" at bounding box center [29, 39] width 20 height 5
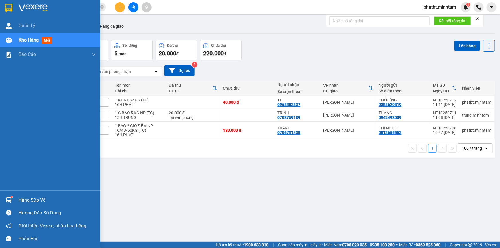
click at [24, 198] on div "Hàng sắp về" at bounding box center [57, 200] width 77 height 9
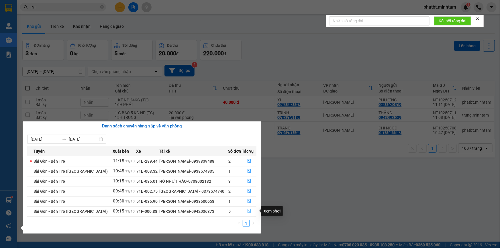
click at [247, 212] on icon "file-done" at bounding box center [249, 211] width 4 height 4
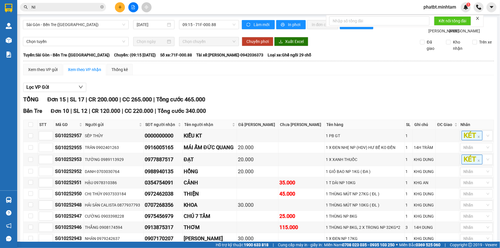
checkbox input "true"
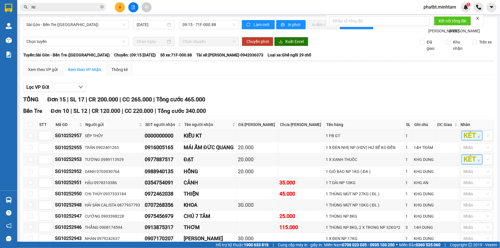
checkbox input "true"
click at [467, 172] on div "KHO 1" at bounding box center [473, 174] width 26 height 6
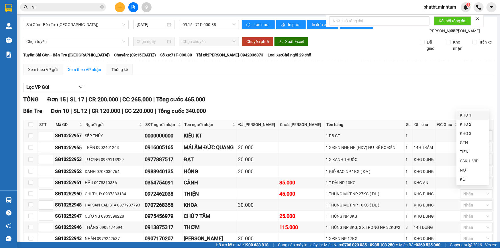
click at [465, 116] on div "KHO 1" at bounding box center [473, 115] width 26 height 6
drag, startPoint x: 444, startPoint y: 125, endPoint x: 441, endPoint y: 187, distance: 61.6
click at [444, 128] on div "Bến Tre Đơn 10 | SL 12 | CR 120.000 | CC 220.000 | Tổng cước 340.000 STT Mã GD…" at bounding box center [258, 184] width 471 height 155
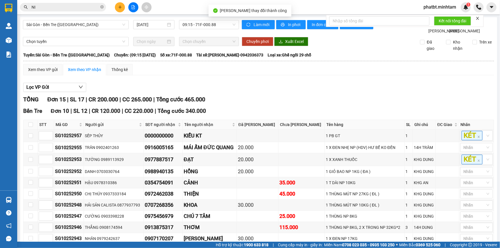
click at [466, 108] on div "KHO 1" at bounding box center [473, 109] width 26 height 6
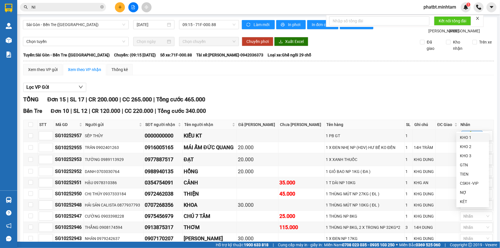
click at [468, 138] on div "KHO 1" at bounding box center [473, 137] width 26 height 6
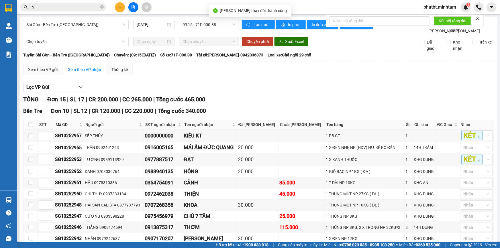
click at [470, 130] on div "KHO 1" at bounding box center [473, 131] width 26 height 6
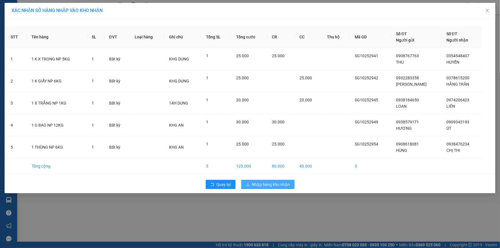
click at [266, 182] on span "Nhập hàng kho nhận" at bounding box center [271, 184] width 38 height 6
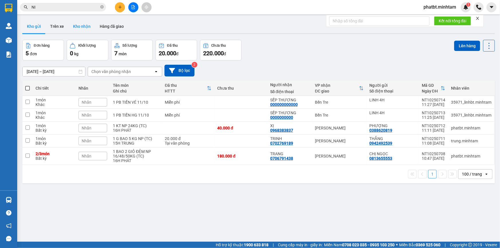
click at [82, 25] on button "Kho nhận" at bounding box center [81, 26] width 27 height 14
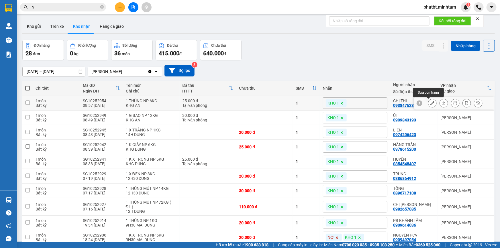
click at [430, 104] on icon at bounding box center [432, 103] width 4 height 4
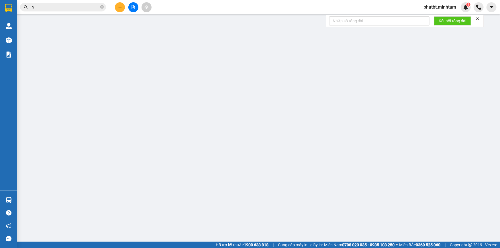
type input "0908618081"
type input "HÙNG"
type input "0938476234"
type input "CHỊ THI"
type input "TC"
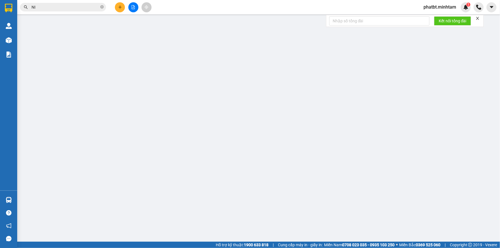
type input "25.000"
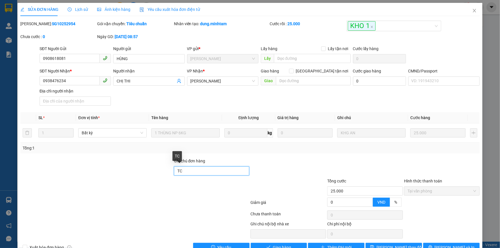
click at [188, 171] on input "TC" at bounding box center [212, 170] width 76 height 9
click at [395, 244] on span "[PERSON_NAME] thay đổi" at bounding box center [399, 247] width 46 height 6
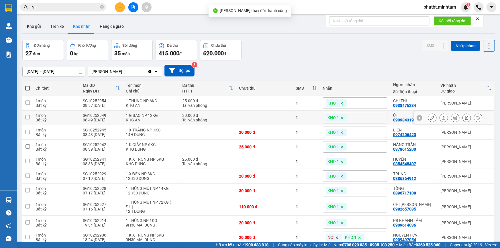
click at [430, 118] on icon at bounding box center [432, 118] width 4 height 4
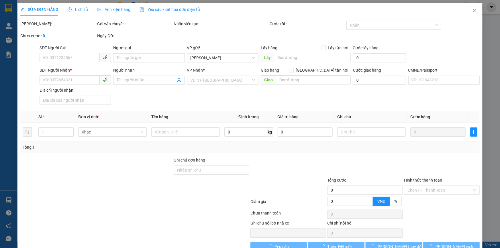
type input "0938579171"
type input "HƯƠNG"
type input "0909343193"
type input "ÚT"
type input "30.000"
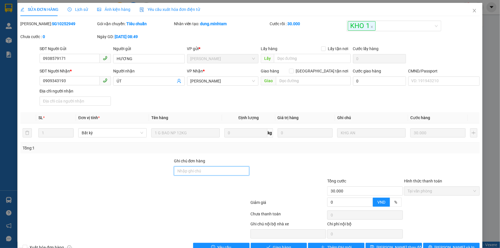
click at [192, 169] on input "Ghi chú đơn hàng" at bounding box center [212, 170] width 76 height 9
click at [391, 244] on span "[PERSON_NAME] thay đổi" at bounding box center [399, 247] width 46 height 6
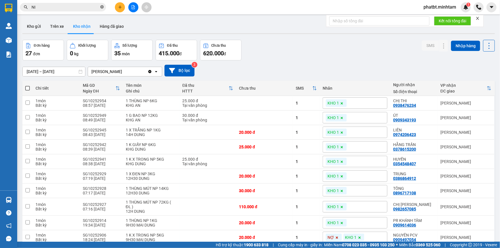
click at [102, 8] on icon "close-circle" at bounding box center [101, 6] width 3 height 3
click at [89, 6] on input "text" at bounding box center [66, 7] width 68 height 6
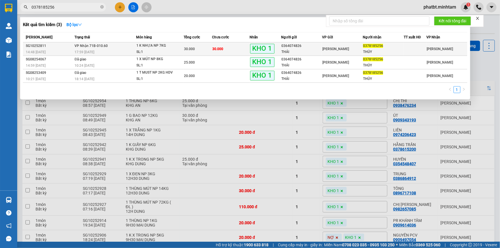
type input "0378185256"
click at [141, 53] on div "SL: 1" at bounding box center [157, 52] width 43 height 6
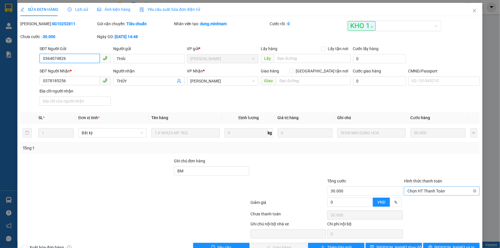
click at [418, 187] on span "Chọn HT Thanh Toán" at bounding box center [441, 191] width 69 height 9
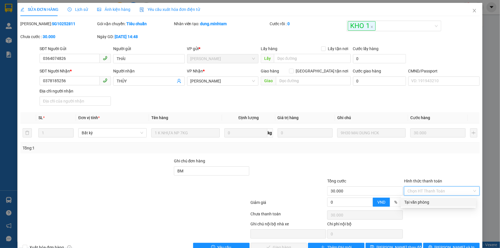
drag, startPoint x: 417, startPoint y: 190, endPoint x: 400, endPoint y: 198, distance: 18.8
click at [416, 199] on div "Tại văn phòng" at bounding box center [438, 202] width 68 height 6
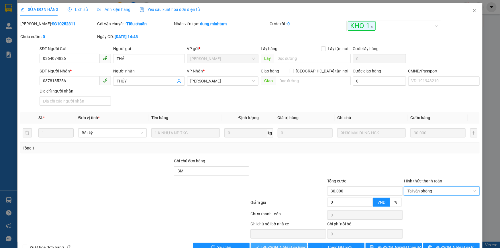
click at [278, 244] on span "[PERSON_NAME] và Giao hàng" at bounding box center [289, 247] width 55 height 6
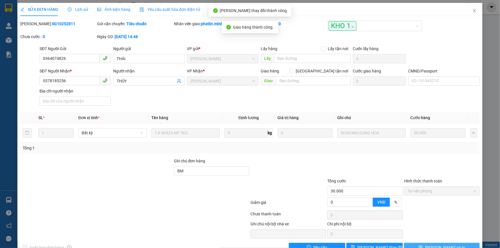
click at [422, 245] on icon "printer" at bounding box center [420, 247] width 4 height 4
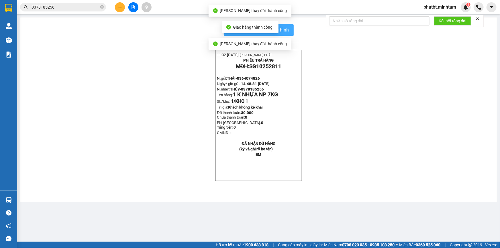
drag, startPoint x: 284, startPoint y: 30, endPoint x: 280, endPoint y: 31, distance: 3.6
click at [286, 30] on span "In mẫu biên lai tự cấu hình" at bounding box center [262, 29] width 54 height 7
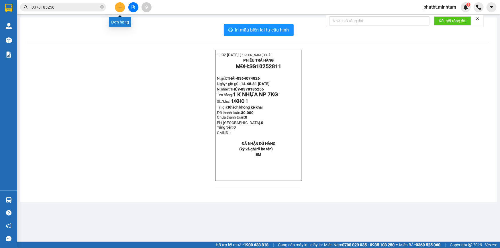
click at [117, 9] on button at bounding box center [120, 7] width 10 height 10
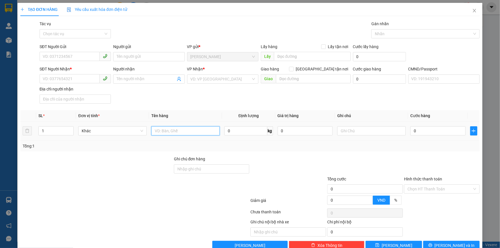
click at [178, 127] on input "text" at bounding box center [185, 130] width 68 height 9
type input "1 T 1 KT MÚT NP 12/16KG (ĐA+HDV)"
click at [66, 131] on input "1" at bounding box center [56, 131] width 35 height 9
type input "2"
click at [72, 128] on span "Increase Value" at bounding box center [70, 129] width 6 height 5
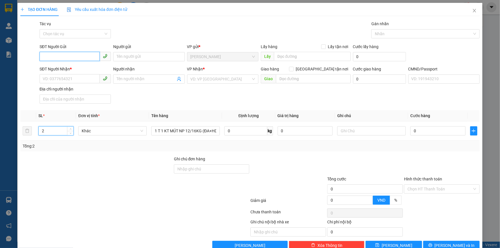
click at [58, 54] on input "SĐT Người Gửi" at bounding box center [70, 56] width 60 height 9
type input "0983902370"
click at [132, 58] on input "Người gửi" at bounding box center [148, 56] width 71 height 9
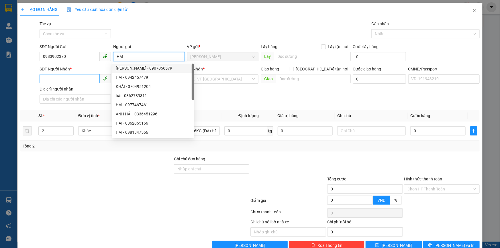
type input "HẢI"
click at [80, 80] on input "SĐT Người Nhận *" at bounding box center [70, 78] width 60 height 9
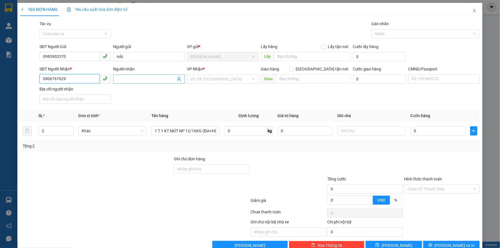
type input "0906767629"
click at [135, 78] on input "Người nhận" at bounding box center [146, 79] width 59 height 6
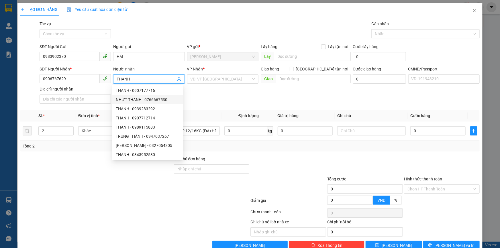
type input "THANH"
click at [228, 105] on div "SĐT Người Nhận * 0906767629 Người nhận THANH VP Nhận * VD: VP Sài Gòn Giao hàng…" at bounding box center [259, 86] width 442 height 40
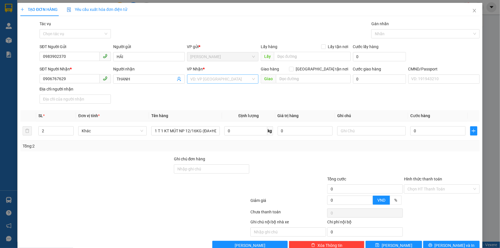
click at [223, 80] on input "search" at bounding box center [220, 79] width 60 height 9
click at [204, 110] on div "[PERSON_NAME]" at bounding box center [221, 109] width 64 height 6
click at [346, 127] on input "text" at bounding box center [371, 130] width 68 height 9
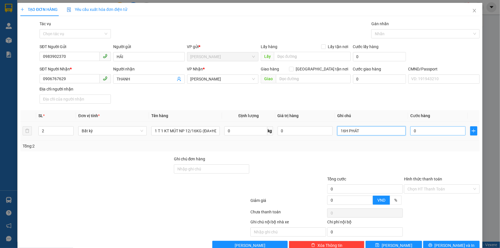
type input "16H PHÁT"
click at [421, 130] on input "0" at bounding box center [437, 130] width 55 height 9
type input "6"
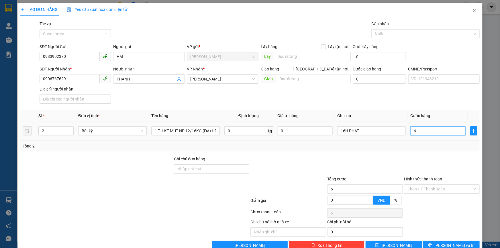
type input "65"
type input "65.000"
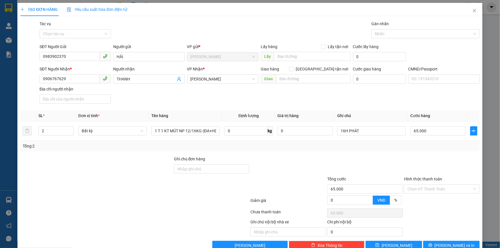
click at [398, 110] on th "Ghi chú" at bounding box center [371, 115] width 73 height 11
click at [422, 185] on input "Hình thức thanh toán" at bounding box center [439, 189] width 65 height 9
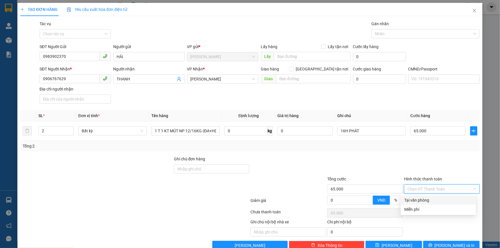
click at [414, 197] on div "Tại văn phòng" at bounding box center [438, 200] width 68 height 6
type input "0"
click at [407, 156] on div at bounding box center [441, 166] width 77 height 20
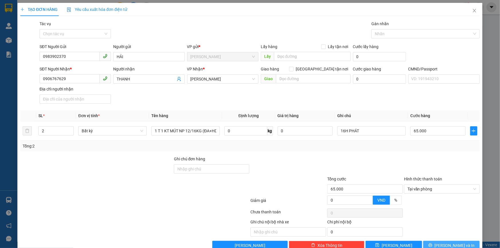
click at [433, 241] on button "[PERSON_NAME] và In" at bounding box center [451, 245] width 56 height 9
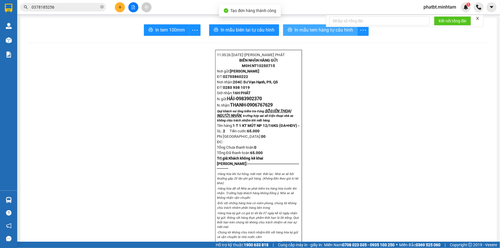
click at [319, 30] on span "In mẫu tem hàng tự cấu hình" at bounding box center [323, 29] width 58 height 7
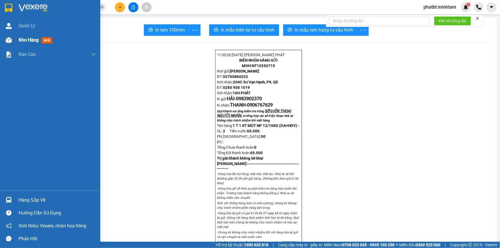
click at [20, 40] on span "Kho hàng" at bounding box center [29, 39] width 20 height 5
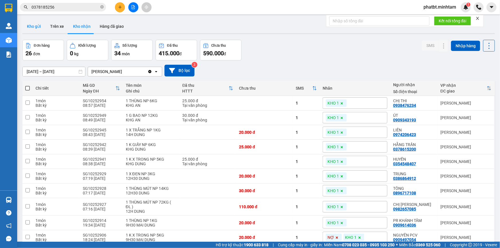
click at [36, 30] on button "Kho gửi" at bounding box center [33, 26] width 23 height 14
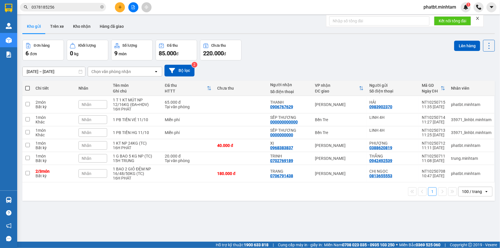
click at [94, 120] on div "Nhãn" at bounding box center [92, 119] width 29 height 9
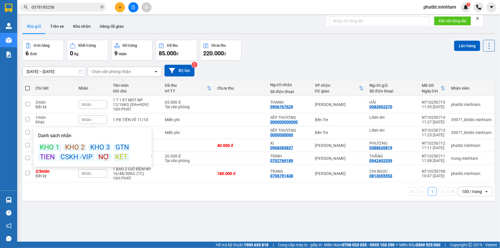
click at [116, 155] on div "KÉT" at bounding box center [121, 157] width 16 height 7
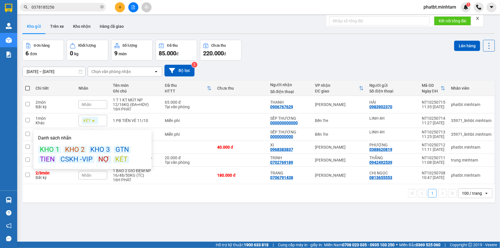
drag, startPoint x: 268, startPoint y: 46, endPoint x: 187, endPoint y: 88, distance: 91.1
click at [266, 47] on div "Đơn hàng 6 đơn Khối lượng 0 kg Số lượng 9 món Đã thu 85.000 đ Chưa thu 220.000 …" at bounding box center [258, 50] width 472 height 21
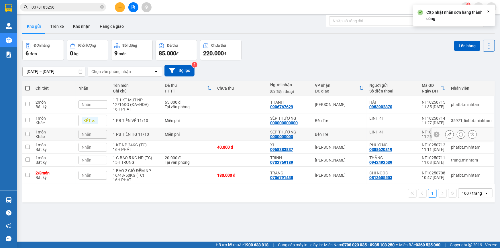
click at [100, 134] on div "Nhãn" at bounding box center [92, 134] width 29 height 9
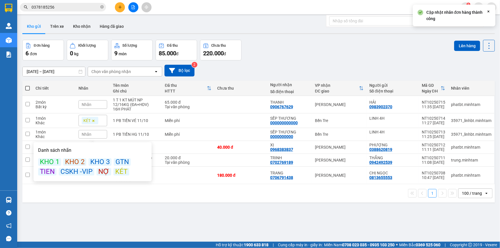
click at [120, 172] on div "KÉT" at bounding box center [121, 171] width 16 height 7
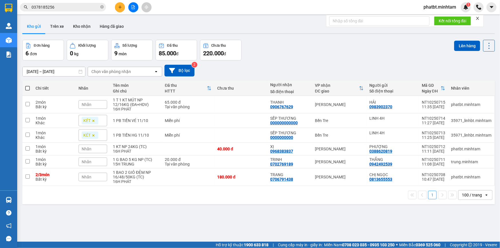
click at [266, 46] on div "Đơn hàng 6 đơn Khối lượng 0 kg Số lượng 9 món Đã thu 85.000 đ Chưa thu 220.000 …" at bounding box center [258, 50] width 472 height 21
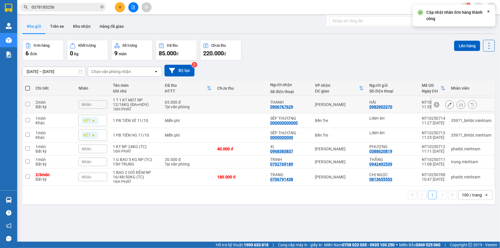
drag, startPoint x: 455, startPoint y: 103, endPoint x: 446, endPoint y: 102, distance: 9.0
click at [452, 104] on div at bounding box center [461, 104] width 32 height 9
click at [459, 104] on icon at bounding box center [461, 105] width 4 height 4
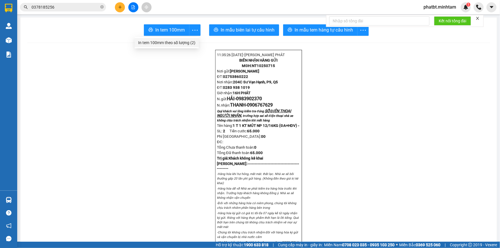
click at [184, 46] on li "In tem 100mm theo số lượng (2)" at bounding box center [167, 42] width 64 height 9
drag, startPoint x: 193, startPoint y: 28, endPoint x: 187, endPoint y: 41, distance: 14.0
click at [193, 29] on icon "more" at bounding box center [194, 30] width 7 height 7
click at [184, 43] on div "In tem 100mm theo số lượng (2)" at bounding box center [166, 43] width 57 height 6
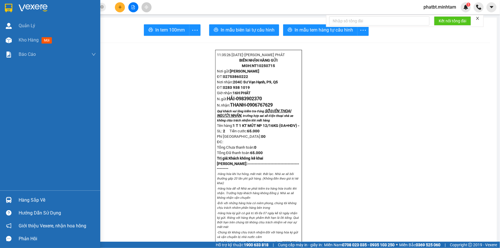
click at [32, 197] on div "Hàng sắp về" at bounding box center [57, 200] width 77 height 9
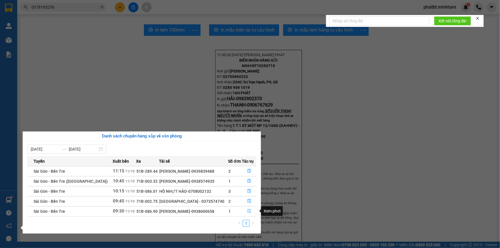
click at [249, 211] on icon "file-done" at bounding box center [249, 211] width 4 height 4
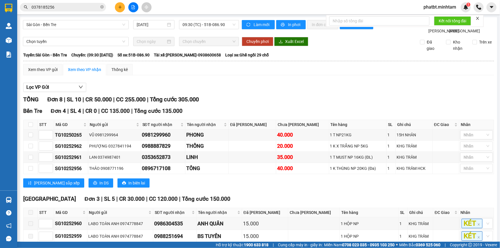
checkbox input "true"
click at [465, 130] on div "KHO 1" at bounding box center [473, 131] width 26 height 6
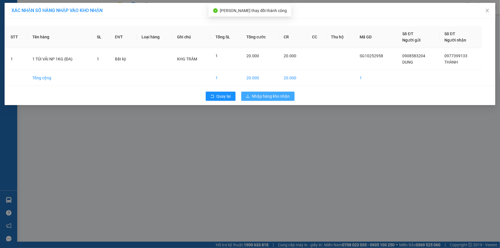
click at [260, 95] on span "Nhập hàng kho nhận" at bounding box center [271, 96] width 38 height 6
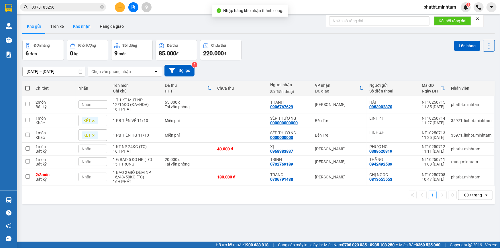
click at [80, 27] on button "Kho nhận" at bounding box center [81, 26] width 27 height 14
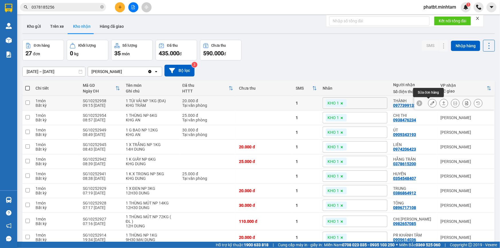
click at [430, 103] on icon at bounding box center [432, 103] width 4 height 4
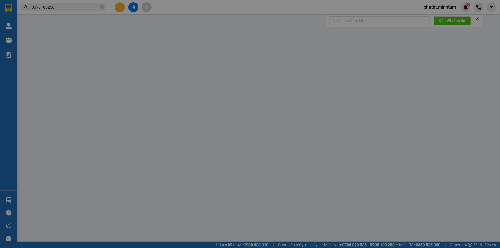
type input "0908583204"
type input "DUNG"
type input "0977399133"
type input "THÀNH"
type input "20.000"
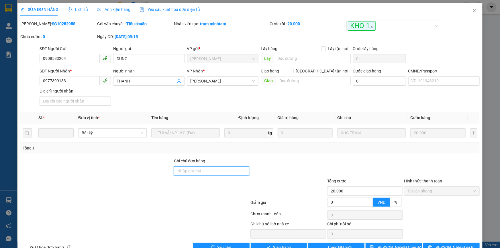
click at [200, 171] on input "Ghi chú đơn hàng" at bounding box center [212, 170] width 76 height 9
click at [390, 244] on span "[PERSON_NAME] thay đổi" at bounding box center [399, 247] width 46 height 6
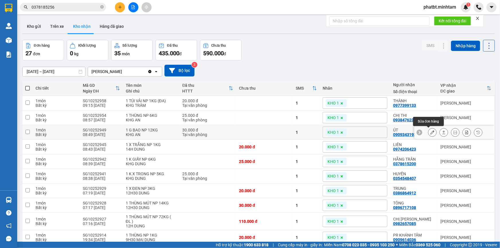
click at [428, 134] on button at bounding box center [432, 132] width 8 height 10
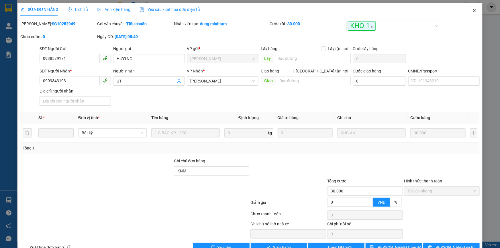
click at [472, 9] on icon "close" at bounding box center [474, 10] width 5 height 5
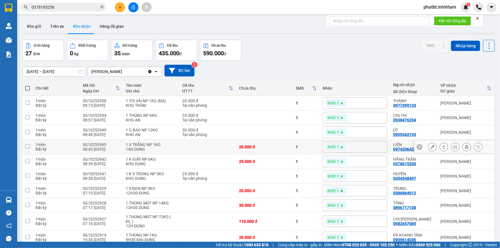
click at [430, 145] on icon at bounding box center [432, 147] width 4 height 4
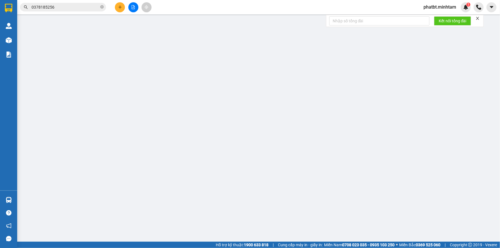
type input "0938184650"
type input "LOAN"
type input "0974206423"
type input "LIÊN"
type input "20.000"
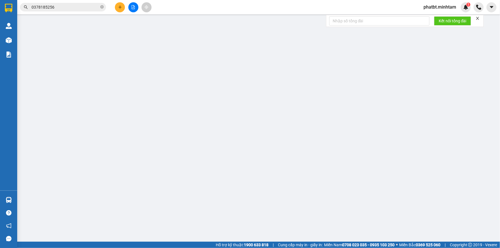
type input "20.000"
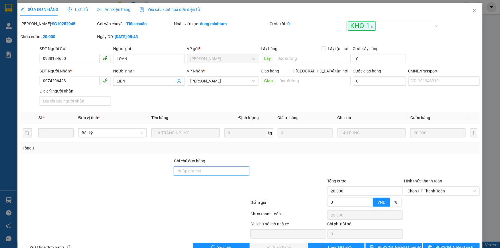
drag, startPoint x: 390, startPoint y: 87, endPoint x: 205, endPoint y: 170, distance: 203.3
click at [205, 170] on input "Ghi chú đơn hàng" at bounding box center [212, 170] width 76 height 9
type input "KN"
click at [392, 244] on span "[PERSON_NAME] thay đổi" at bounding box center [399, 247] width 46 height 6
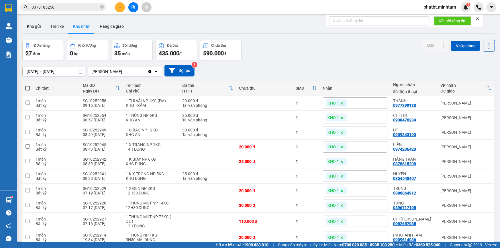
click at [119, 7] on icon "plus" at bounding box center [120, 7] width 4 height 4
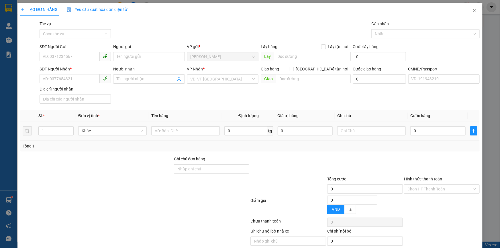
click at [165, 136] on div at bounding box center [185, 130] width 68 height 11
click at [165, 132] on input "text" at bounding box center [185, 130] width 68 height 9
click at [69, 60] on input "SĐT Người Gửi" at bounding box center [70, 56] width 60 height 9
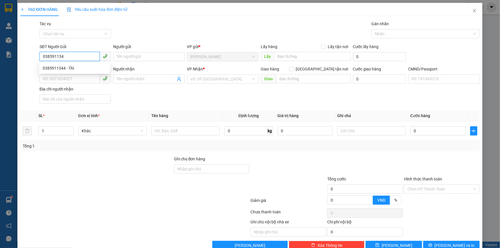
type input "0385911344"
click at [69, 65] on div "0385911344 - TÀI" at bounding box center [75, 68] width 64 height 6
type input "TÀI"
type input "0903657818"
type input "DUYÊN"
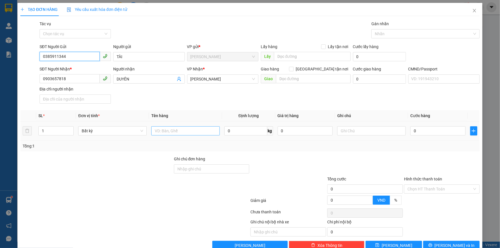
type input "0385911344"
click at [163, 131] on input "text" at bounding box center [185, 130] width 68 height 9
type input "1 KT NP 34KG (TN)"
click at [345, 131] on input "text" at bounding box center [371, 130] width 68 height 9
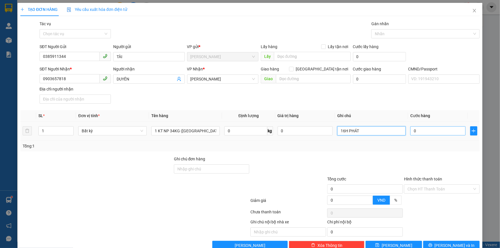
type input "16H PHÁT"
click at [415, 127] on input "0" at bounding box center [437, 130] width 55 height 9
type input "5"
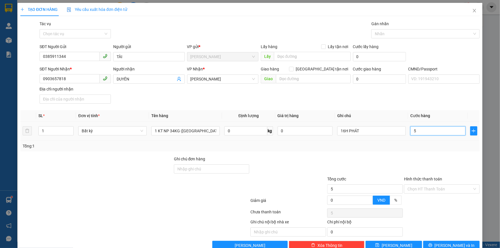
type input "50"
type input "50.000"
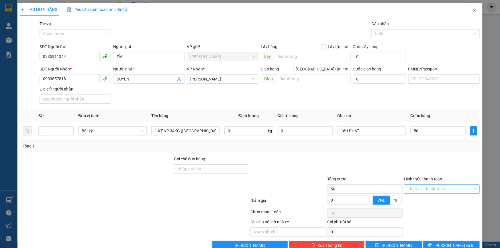
type input "50.000"
click at [410, 186] on input "Hình thức thanh toán" at bounding box center [439, 189] width 65 height 9
click at [410, 198] on div "Tại văn phòng" at bounding box center [438, 200] width 68 height 6
drag, startPoint x: 401, startPoint y: 163, endPoint x: 417, endPoint y: 224, distance: 62.8
click at [403, 168] on div at bounding box center [441, 166] width 77 height 20
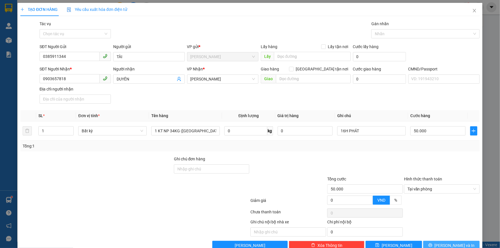
click at [435, 246] on button "[PERSON_NAME] và In" at bounding box center [451, 245] width 56 height 9
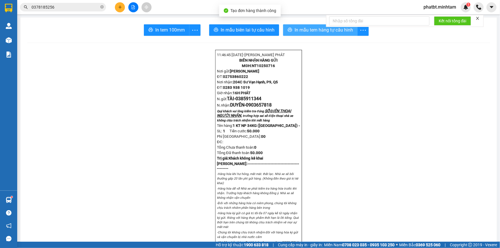
click at [304, 31] on span "In mẫu tem hàng tự cấu hình" at bounding box center [323, 29] width 58 height 7
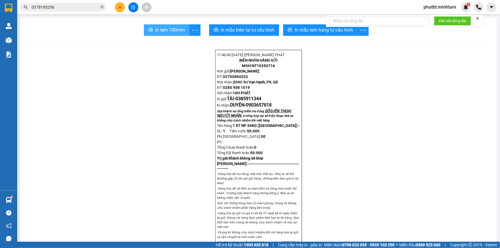
click at [170, 32] on span "In tem 100mm" at bounding box center [170, 29] width 30 height 7
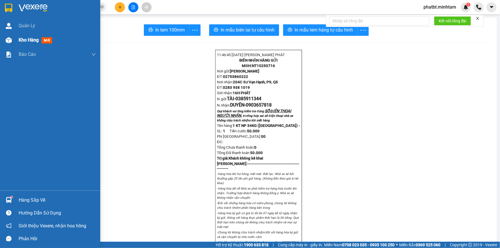
click at [18, 39] on div "Kho hàng mới" at bounding box center [50, 40] width 100 height 14
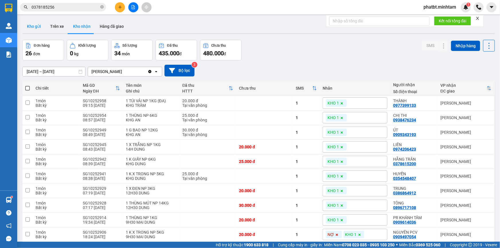
click at [34, 29] on button "Kho gửi" at bounding box center [33, 26] width 23 height 14
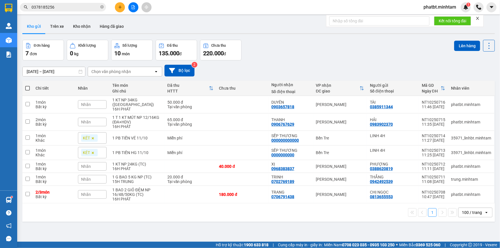
click at [26, 88] on span at bounding box center [27, 88] width 5 height 5
click at [27, 85] on input "checkbox" at bounding box center [27, 85] width 0 height 0
checkbox input "true"
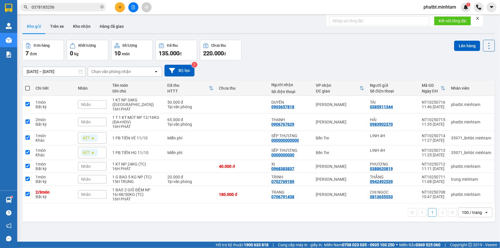
checkbox input "true"
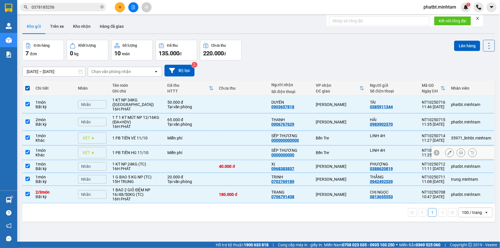
click at [132, 150] on div "1 PB TIỀN HG 11/10" at bounding box center [136, 152] width 49 height 5
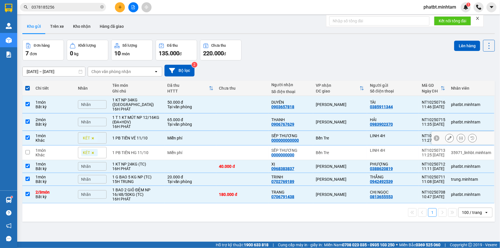
click at [135, 136] on div "1 PB TIỀN VÉ 11/10" at bounding box center [136, 138] width 49 height 5
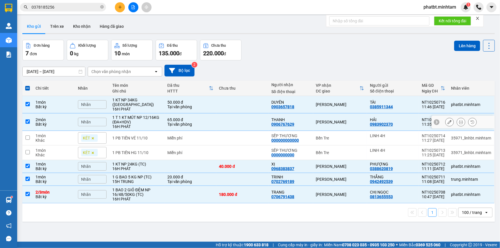
click at [136, 120] on div "1 T 1 KT MÚT NP 12/16KG (ĐA+HDV)" at bounding box center [136, 119] width 49 height 9
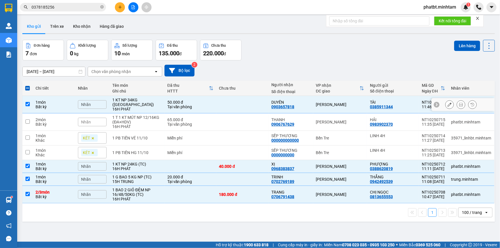
click at [145, 100] on div "1 KT NP 34KG (TN)" at bounding box center [136, 102] width 49 height 9
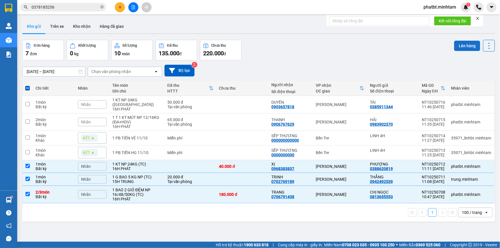
click at [458, 46] on button "Lên hàng" at bounding box center [467, 46] width 26 height 10
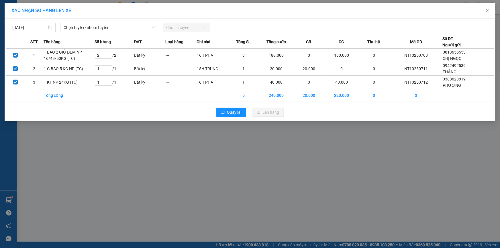
click at [121, 33] on div "11/10/2025 Chọn tuyến - nhóm tuyến Chọn chuyến STT Tên hàng Số lượng ĐVT Loại h…" at bounding box center [250, 70] width 491 height 103
click at [119, 30] on span "Chọn tuyến - nhóm tuyến" at bounding box center [109, 27] width 91 height 9
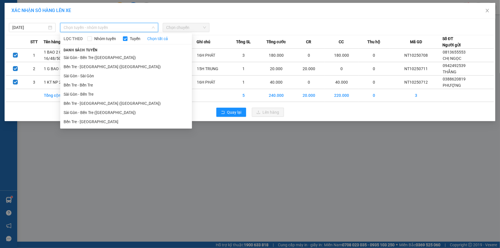
click at [102, 103] on li "Bến Tre - [GEOGRAPHIC_DATA] ([GEOGRAPHIC_DATA])" at bounding box center [126, 103] width 132 height 9
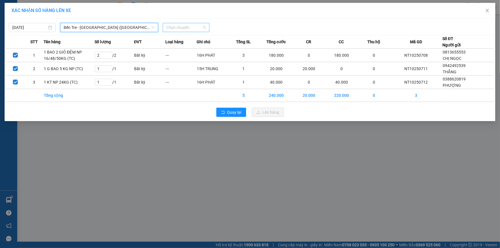
click at [179, 25] on span "Chọn chuyến" at bounding box center [186, 27] width 40 height 9
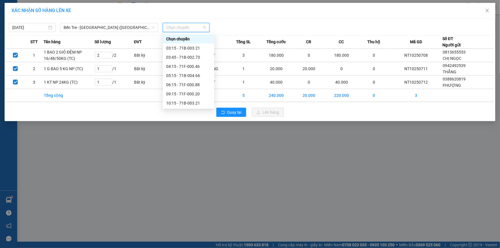
click at [198, 109] on div "11:15 - 71B-002.73" at bounding box center [188, 112] width 45 height 6
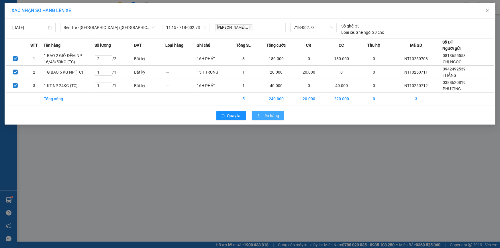
click at [274, 117] on span "Lên hàng" at bounding box center [271, 116] width 17 height 6
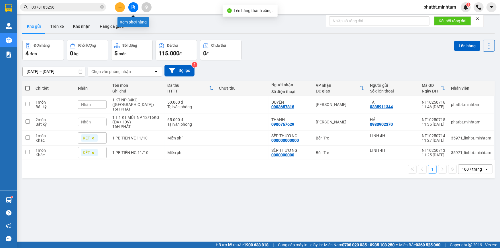
click at [132, 7] on icon "file-add" at bounding box center [133, 7] width 3 height 4
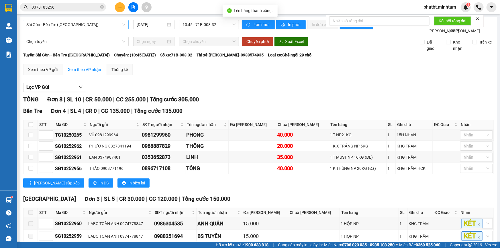
click at [98, 23] on span "Sài Gòn - Bến Tre ([GEOGRAPHIC_DATA])" at bounding box center [75, 24] width 99 height 9
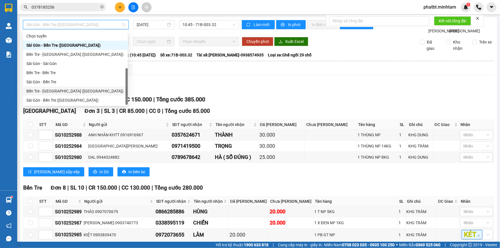
click at [65, 88] on div "Bến Tre - [GEOGRAPHIC_DATA] ([GEOGRAPHIC_DATA])" at bounding box center [75, 91] width 98 height 6
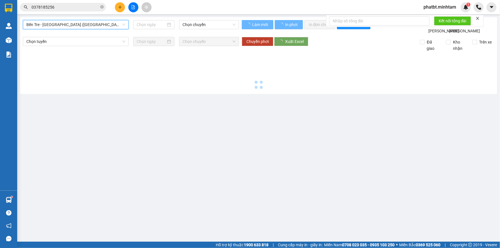
type input "[DATE]"
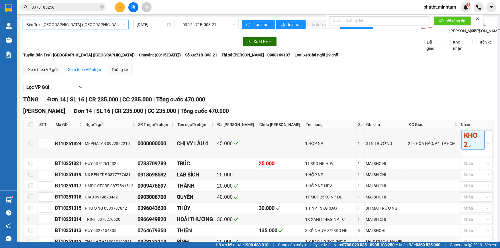
click at [198, 26] on span "03:15 - 71B-003.21" at bounding box center [208, 24] width 53 height 9
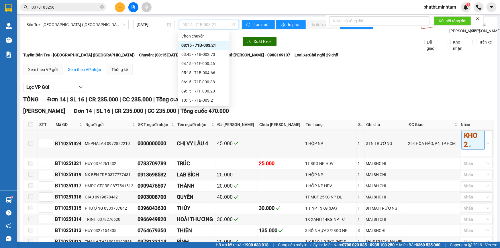
click at [213, 106] on div "11:15 - 71B-002.73" at bounding box center [203, 109] width 45 height 6
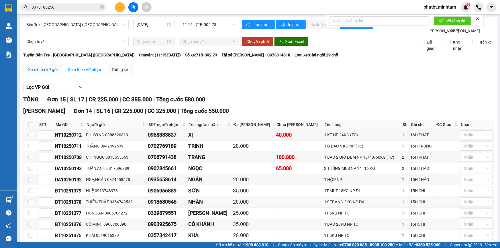
click at [48, 73] on div "Xem theo VP gửi" at bounding box center [43, 69] width 30 height 6
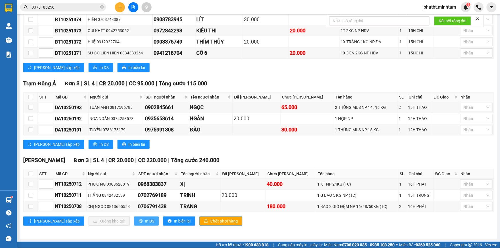
click at [134, 223] on button "In DS" at bounding box center [146, 221] width 25 height 9
drag, startPoint x: 102, startPoint y: 6, endPoint x: 94, endPoint y: 7, distance: 8.4
click at [102, 6] on icon "close-circle" at bounding box center [101, 6] width 3 height 3
click at [86, 9] on input "text" at bounding box center [66, 7] width 68 height 6
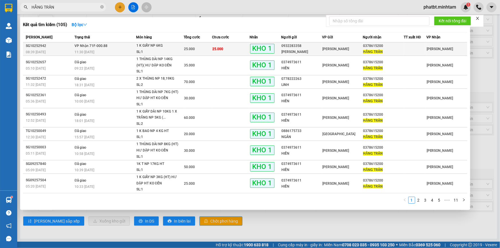
type input "HẰNG TRẦN"
click at [104, 45] on span "VP Nhận 71F-000.88" at bounding box center [90, 46] width 33 height 4
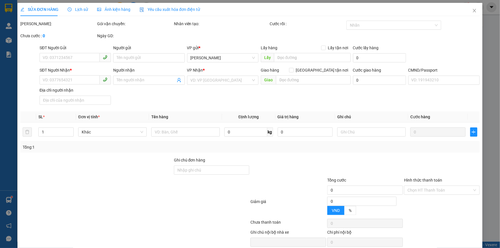
type input "0932283358"
type input "AMY GARDEN"
type input "0378615200"
type input "HẰNG TRẦN"
type input "25.000"
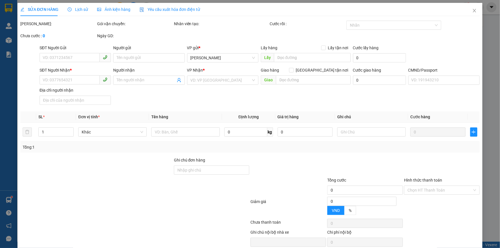
type input "25.000"
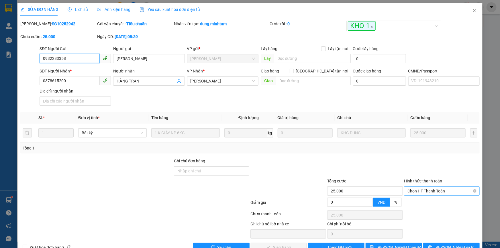
click at [412, 187] on span "Chọn HT Thanh Toán" at bounding box center [441, 191] width 69 height 9
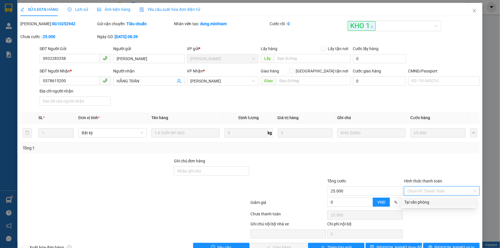
click at [415, 199] on div "Tại văn phòng" at bounding box center [438, 202] width 68 height 6
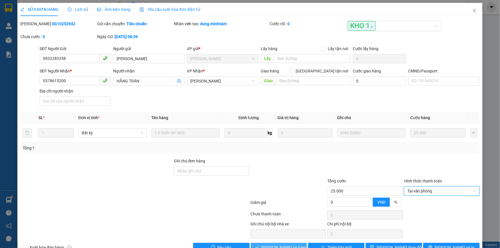
click at [272, 244] on span "[PERSON_NAME] và Giao hàng" at bounding box center [289, 247] width 55 height 6
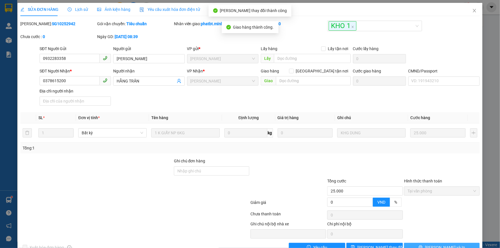
click at [431, 243] on button "[PERSON_NAME] và In" at bounding box center [442, 247] width 76 height 9
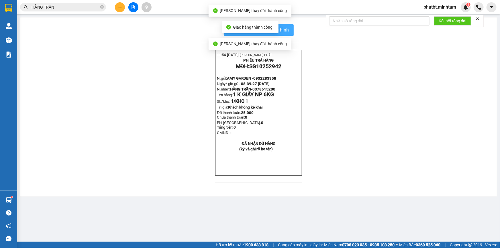
click at [288, 29] on span "In mẫu biên lai tự cấu hình" at bounding box center [262, 29] width 54 height 7
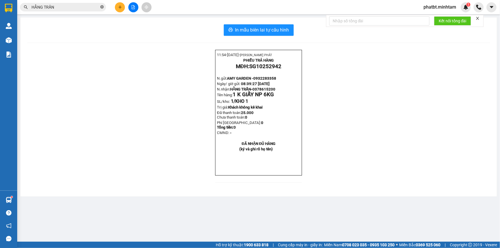
click at [101, 7] on icon "close-circle" at bounding box center [101, 6] width 3 height 3
click at [93, 10] on input "text" at bounding box center [66, 7] width 68 height 6
click at [85, 10] on input "text" at bounding box center [66, 7] width 68 height 6
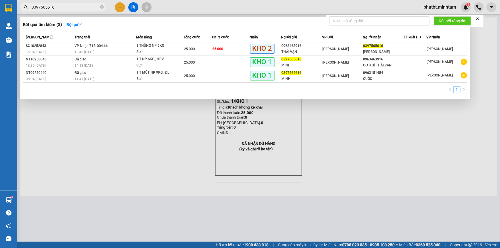
type input "0397565616"
click at [128, 49] on div "18:49 - 10/10" at bounding box center [104, 52] width 61 height 6
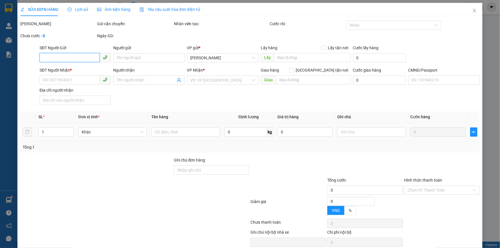
type input "0963463916"
type input "THÁI VẠN"
type input "0397565616"
type input "[PERSON_NAME]"
type input "25.000"
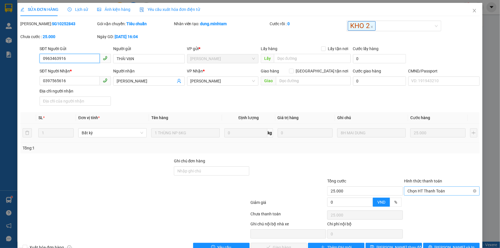
click at [435, 187] on span "Chọn HT Thanh Toán" at bounding box center [441, 191] width 69 height 9
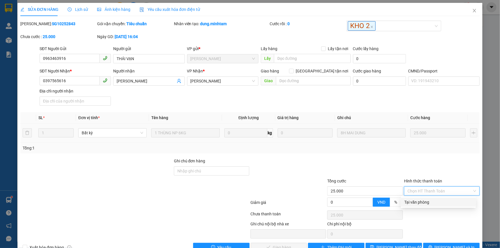
click at [413, 199] on div "Tại văn phòng" at bounding box center [438, 202] width 68 height 6
type input "0"
click at [419, 199] on div "Tại văn phòng" at bounding box center [438, 202] width 68 height 6
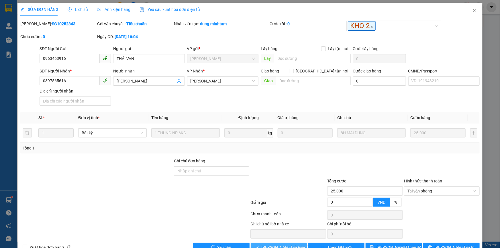
click at [289, 244] on span "[PERSON_NAME] và Giao hàng" at bounding box center [289, 247] width 55 height 6
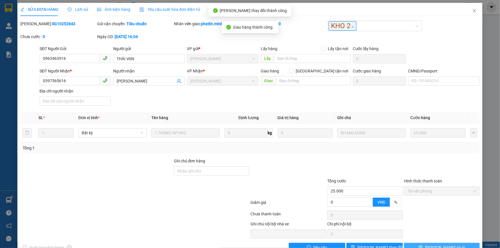
click at [431, 243] on button "[PERSON_NAME] và In" at bounding box center [442, 247] width 76 height 9
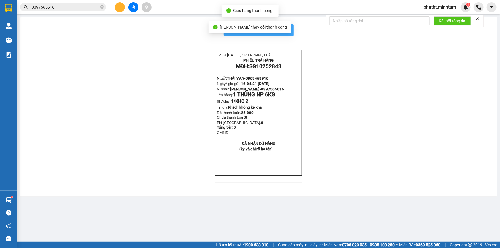
click at [289, 30] on button "In mẫu biên lai tự cấu hình" at bounding box center [259, 29] width 70 height 11
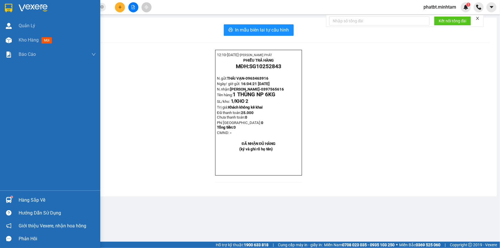
click at [33, 200] on div "Hàng sắp về" at bounding box center [57, 200] width 77 height 9
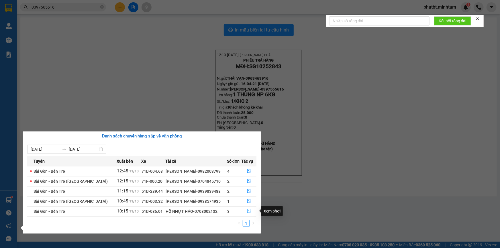
click at [248, 209] on button "button" at bounding box center [248, 211] width 15 height 9
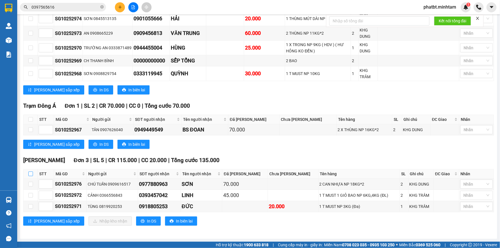
click at [30, 176] on input "checkbox" at bounding box center [30, 174] width 5 height 5
checkbox input "true"
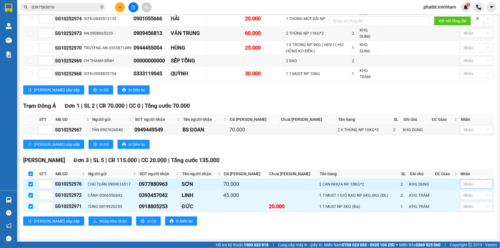
click at [464, 184] on div at bounding box center [473, 184] width 24 height 7
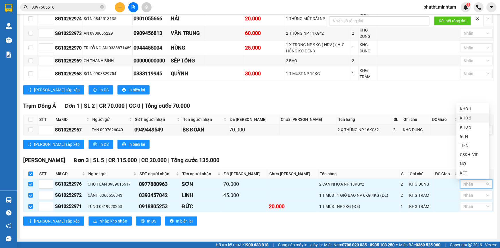
click at [466, 107] on div "KHO 1" at bounding box center [473, 109] width 26 height 6
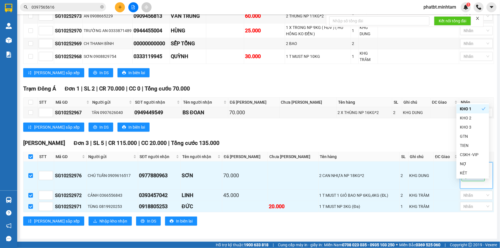
click at [422, 132] on div "Lưu sắp xếp In DS In biên lai" at bounding box center [258, 127] width 471 height 9
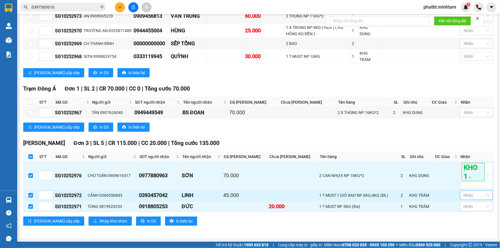
click at [469, 199] on div at bounding box center [473, 195] width 24 height 7
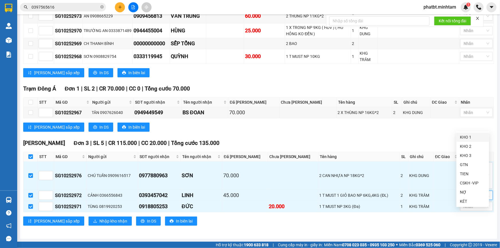
click at [468, 139] on div "KHO 1" at bounding box center [473, 137] width 26 height 6
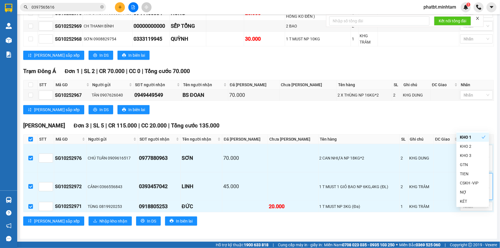
click at [440, 114] on div "Lưu sắp xếp In DS In biên lai" at bounding box center [258, 109] width 471 height 9
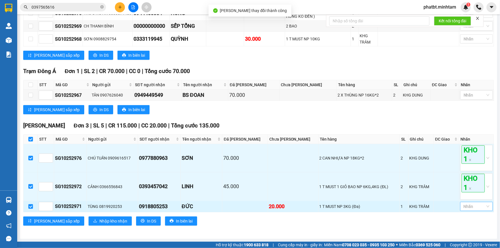
click at [467, 206] on div at bounding box center [473, 206] width 24 height 7
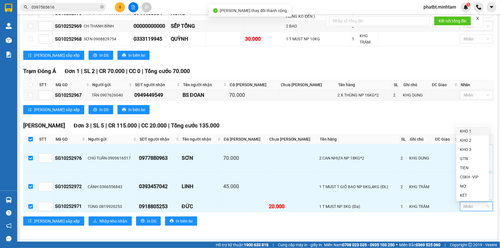
click at [468, 131] on div "KHO 1" at bounding box center [473, 131] width 26 height 6
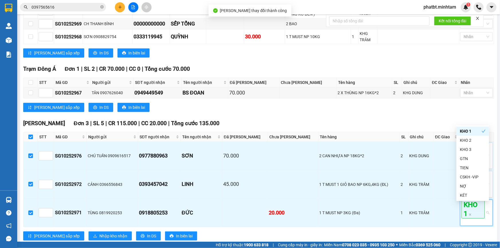
click at [348, 116] on div "Trạm Đông Á Đơn 1 | SL 2 | CR 70.000 | CC 0 | Tổng cước 70.000 STT Mã GD Ngườ…" at bounding box center [258, 91] width 471 height 52
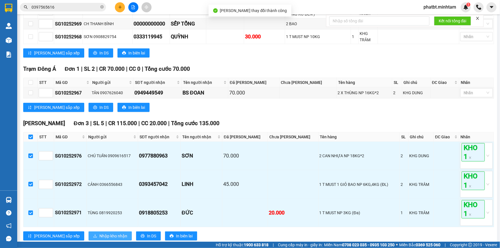
click at [99, 235] on span "Nhập kho nhận" at bounding box center [113, 236] width 28 height 6
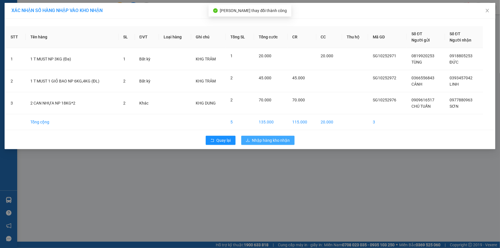
click at [264, 137] on span "Nhập hàng kho nhận" at bounding box center [271, 140] width 38 height 6
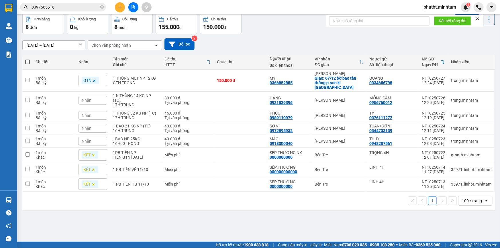
click at [34, 7] on button "Kho gửi" at bounding box center [33, 0] width 23 height 14
click at [74, 7] on button "Kho nhận" at bounding box center [81, 0] width 27 height 14
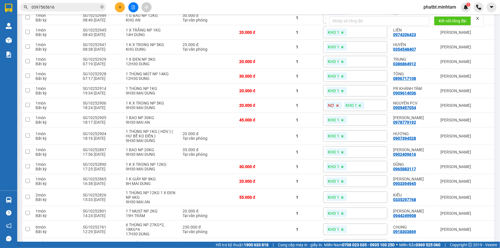
click at [35, 19] on div "ver 1.8.146 Kho gửi Trên xe Kho nhận Hàng đã giao Đơn hàng 27 đơn Khối lượng 0 …" at bounding box center [258, 99] width 477 height 516
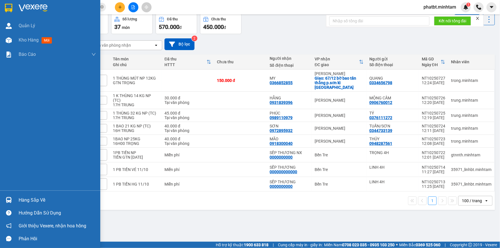
click at [35, 199] on div "Hàng sắp về" at bounding box center [57, 200] width 77 height 9
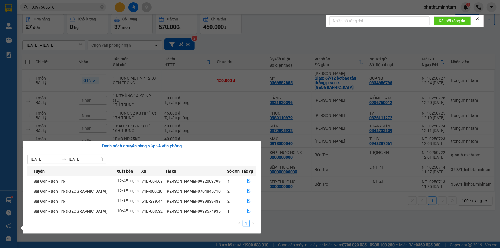
click at [271, 56] on section "Kết quả tìm kiếm ( 3 ) Bộ lọc Mã ĐH Trạng thái Món hàng Tổng cước Chưa cước Nhã…" at bounding box center [250, 124] width 500 height 248
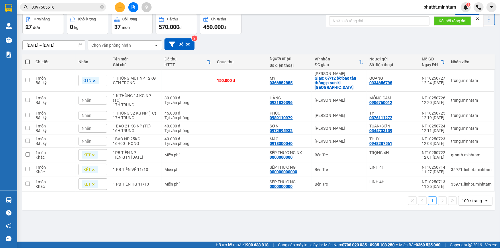
click at [69, 7] on button "Kho nhận" at bounding box center [81, 0] width 27 height 14
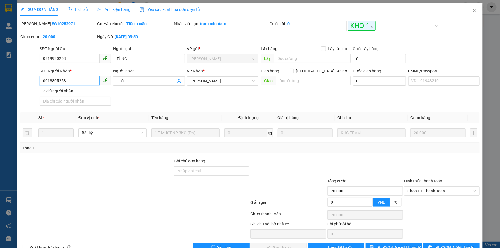
click at [88, 80] on input "0918805253" at bounding box center [70, 80] width 60 height 9
click at [182, 172] on input "Ghi chú đơn hàng" at bounding box center [212, 170] width 76 height 9
click at [395, 245] on span "[PERSON_NAME] thay đổi" at bounding box center [399, 247] width 46 height 6
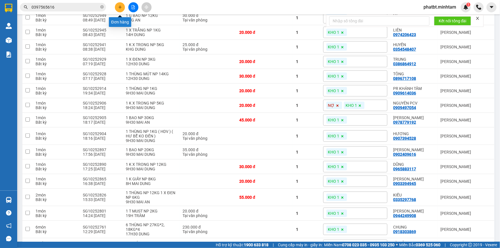
click at [123, 7] on button at bounding box center [120, 7] width 10 height 10
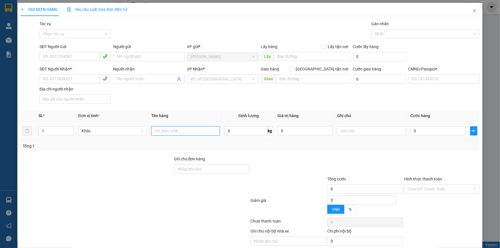
click at [168, 133] on input "text" at bounding box center [185, 130] width 68 height 9
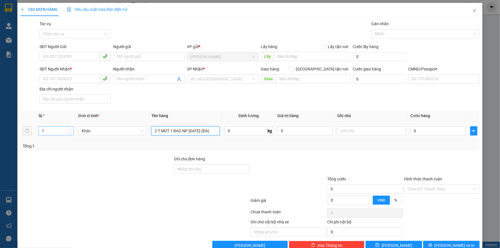
type input "2 T MÚT 1 BAO NP 9/17/20 (ĐA)"
click at [69, 129] on span "up" at bounding box center [70, 129] width 3 height 3
type input "3"
click at [69, 129] on span "up" at bounding box center [70, 129] width 3 height 3
click at [73, 56] on input "SĐT Người Gửi" at bounding box center [70, 56] width 60 height 9
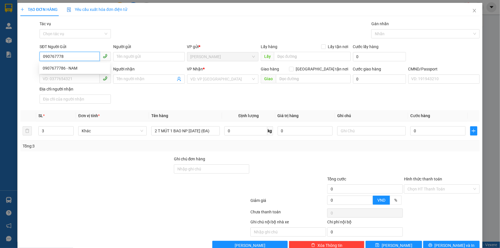
type input "0907677786"
click at [74, 72] on div "0907677786 - NAM" at bounding box center [74, 68] width 71 height 9
type input "NAM"
type input "0908299995"
type input "SỸ"
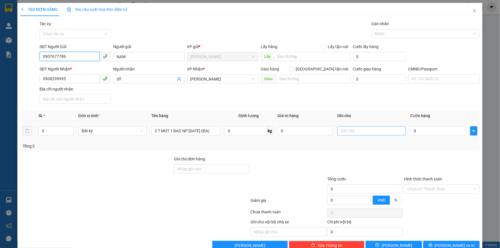
type input "0907677786"
click at [346, 131] on input "text" at bounding box center [371, 130] width 68 height 9
type input "17H PHÁT"
click at [420, 129] on input "0" at bounding box center [437, 130] width 55 height 9
type input "9"
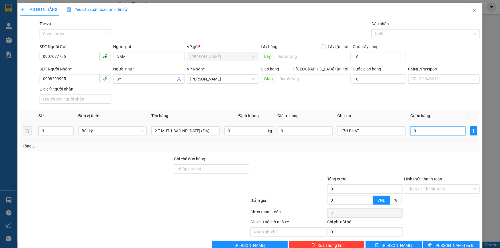
type input "9"
type input "95"
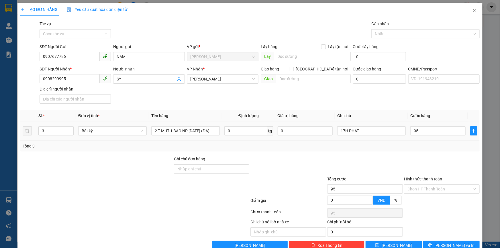
type input "95.000"
click at [404, 155] on div "Transit Pickup Surcharge Ids Transit Deliver Surcharge Ids Transit Deliver Surc…" at bounding box center [249, 135] width 459 height 229
click at [396, 157] on div at bounding box center [365, 166] width 77 height 20
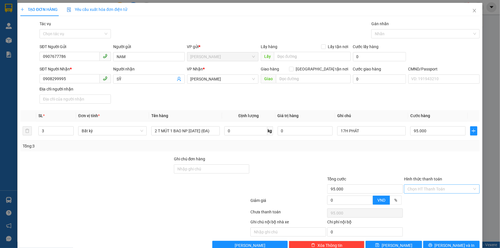
click at [412, 185] on input "Hình thức thanh toán" at bounding box center [439, 189] width 65 height 9
click at [410, 197] on div "Tại văn phòng" at bounding box center [438, 200] width 68 height 6
click at [399, 141] on div "Tổng: 3" at bounding box center [249, 146] width 459 height 11
click at [432, 243] on icon "printer" at bounding box center [430, 245] width 4 height 4
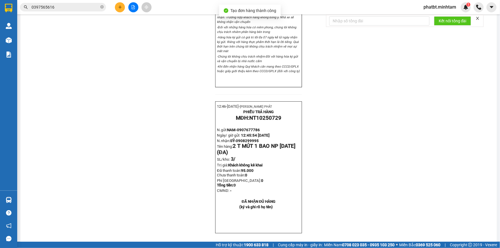
click at [186, 43] on div "In tem 100mm theo số lượng (3)" at bounding box center [166, 43] width 57 height 6
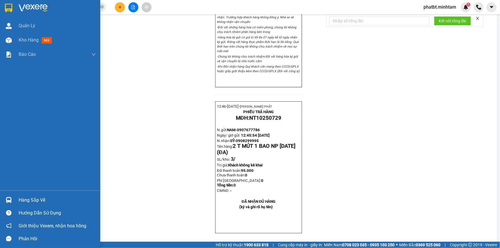
click at [34, 198] on div "Hàng sắp về" at bounding box center [57, 200] width 77 height 9
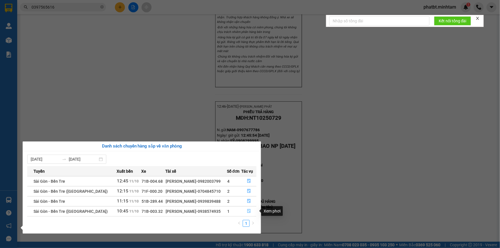
click at [248, 212] on icon "file-done" at bounding box center [249, 211] width 4 height 4
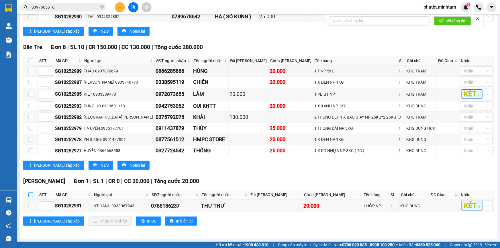
drag, startPoint x: 29, startPoint y: 195, endPoint x: 31, endPoint y: 192, distance: 3.5
click at [30, 194] on input "checkbox" at bounding box center [30, 194] width 5 height 5
checkbox input "true"
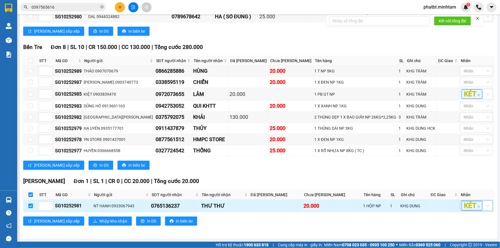
click at [482, 208] on div "KÉT" at bounding box center [476, 205] width 33 height 11
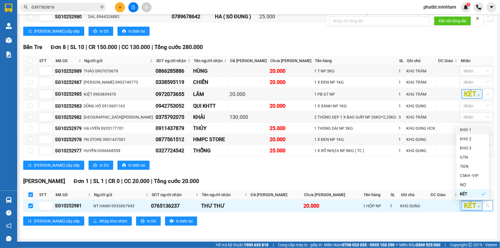
click at [464, 127] on div "KHO 1" at bounding box center [473, 130] width 26 height 6
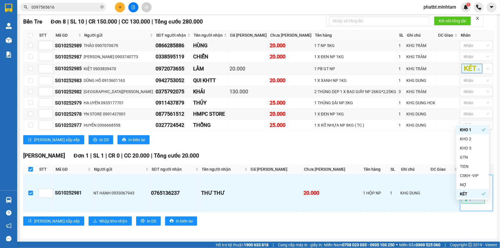
drag, startPoint x: 253, startPoint y: 172, endPoint x: 235, endPoint y: 171, distance: 17.2
click at [251, 149] on div "Bến Tre Đơn 8 | SL 10 | CR 150.000 | CC 130.000 | Tổng cước 280.000 STT Mã GD …" at bounding box center [258, 82] width 471 height 131
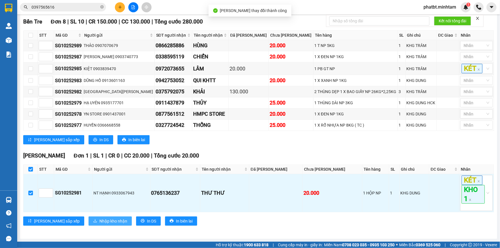
click at [99, 218] on span "Nhập kho nhận" at bounding box center [113, 221] width 28 height 6
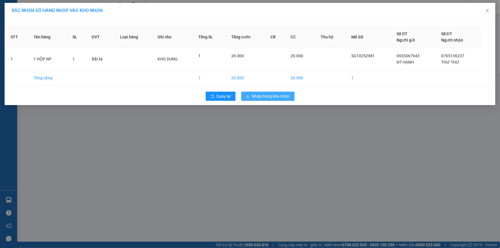
click at [254, 98] on span "Nhập hàng kho nhận" at bounding box center [271, 96] width 38 height 6
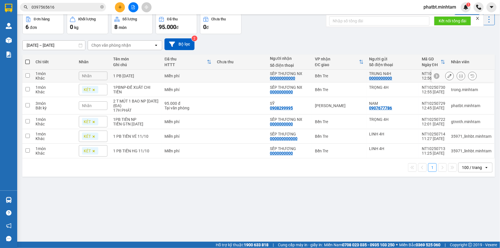
click at [95, 80] on div "Nhãn" at bounding box center [93, 76] width 29 height 9
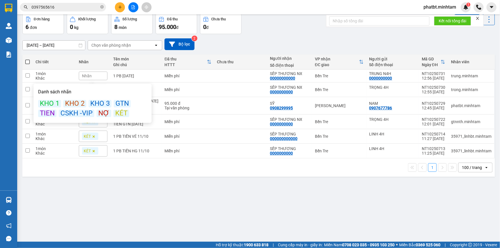
click at [123, 117] on div "KÉT" at bounding box center [121, 113] width 16 height 7
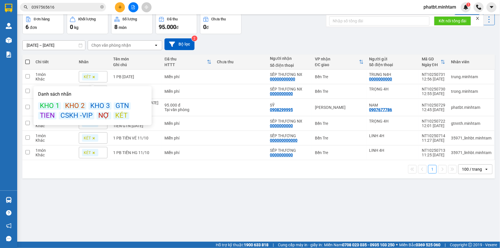
click at [323, 34] on div "Đơn hàng 6 đơn Khối lượng 0 kg Số lượng 8 món Đã thu 95.000 đ Chưa thu 0 đ Lên …" at bounding box center [258, 23] width 472 height 21
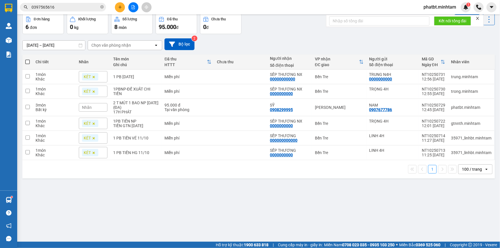
click at [430, 7] on span "phatbt.minhtam" at bounding box center [440, 6] width 42 height 7
click at [428, 16] on span "Đăng xuất" at bounding box center [442, 18] width 30 height 6
